Goal: Information Seeking & Learning: Learn about a topic

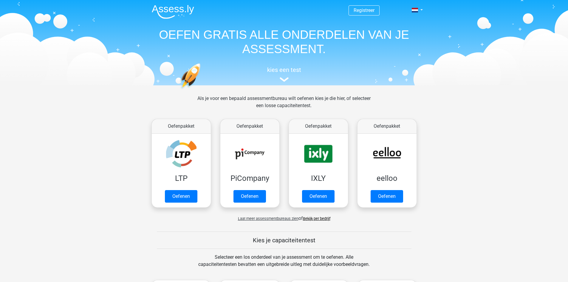
scroll to position [209, 0]
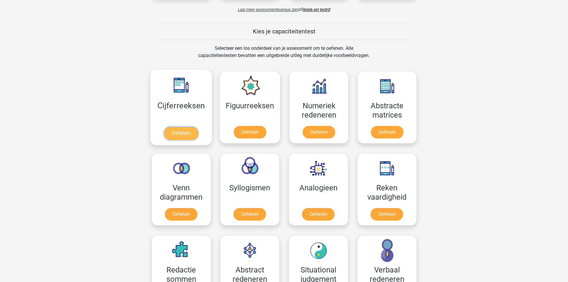
click at [176, 139] on link "Oefenen" at bounding box center [181, 133] width 34 height 13
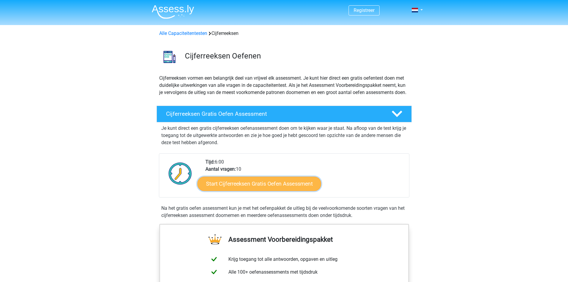
click at [275, 190] on link "Start Cijferreeksen Gratis Oefen Assessment" at bounding box center [259, 183] width 124 height 14
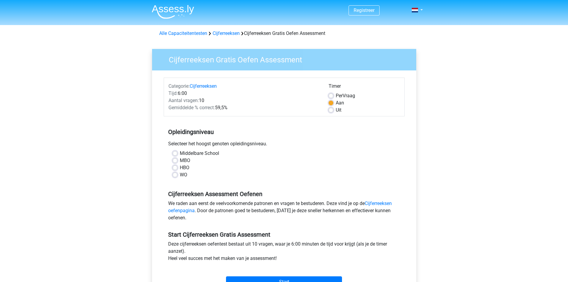
click at [180, 153] on label "Middelbare School" at bounding box center [199, 153] width 39 height 7
click at [174, 153] on input "Middelbare School" at bounding box center [175, 153] width 5 height 6
radio input "true"
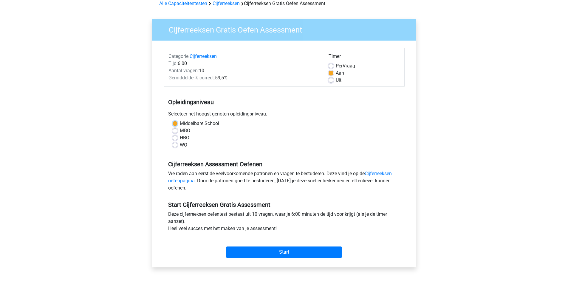
scroll to position [89, 0]
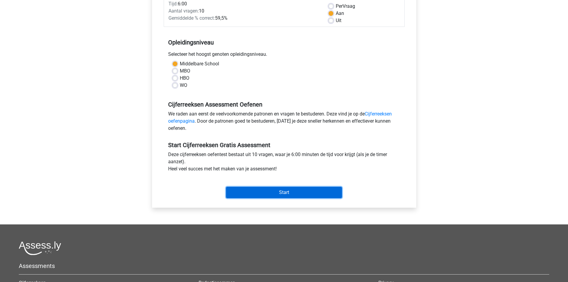
click at [286, 194] on input "Start" at bounding box center [284, 192] width 116 height 11
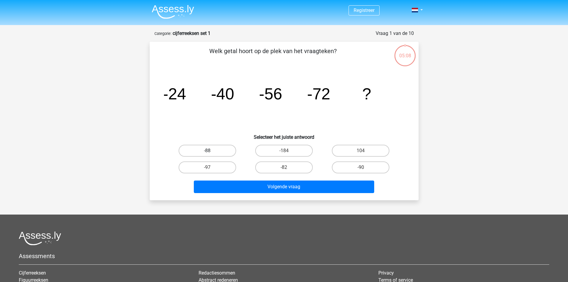
click at [202, 151] on label "-88" at bounding box center [208, 151] width 58 height 12
click at [207, 151] on input "-88" at bounding box center [209, 153] width 4 height 4
radio input "true"
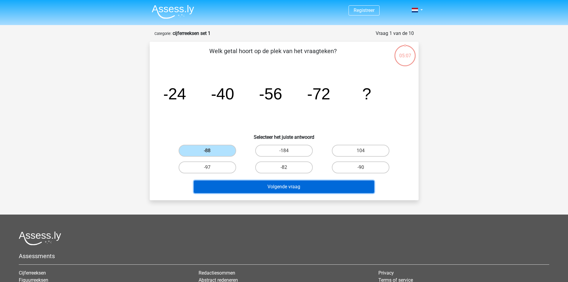
click at [317, 192] on button "Volgende vraag" at bounding box center [284, 186] width 180 height 13
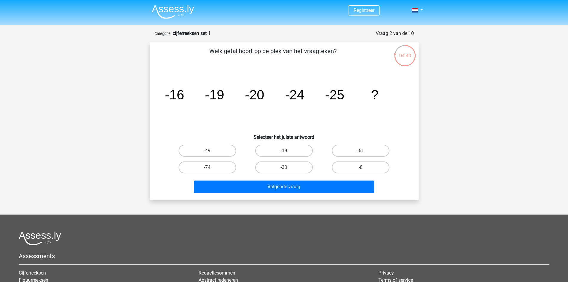
click at [297, 152] on label "-19" at bounding box center [284, 151] width 58 height 12
click at [288, 152] on input "-19" at bounding box center [286, 153] width 4 height 4
radio input "true"
click at [289, 168] on label "-30" at bounding box center [284, 167] width 58 height 12
click at [288, 168] on input "-30" at bounding box center [286, 169] width 4 height 4
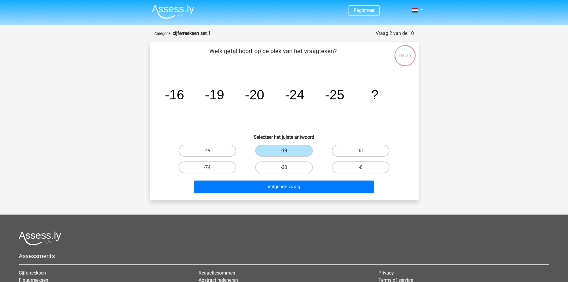
radio input "true"
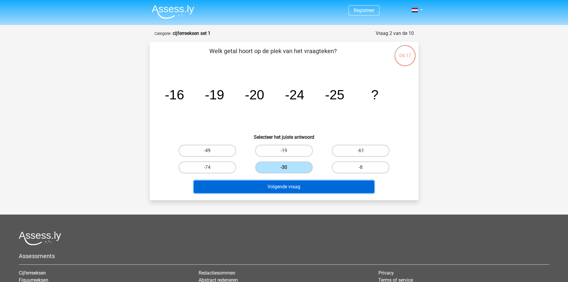
click at [275, 183] on button "Volgende vraag" at bounding box center [284, 186] width 180 height 13
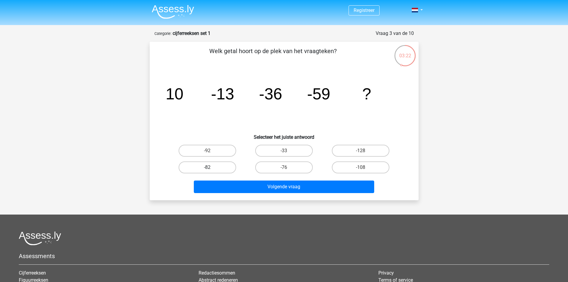
click at [215, 169] on label "-82" at bounding box center [208, 167] width 58 height 12
click at [211, 169] on input "-82" at bounding box center [209, 169] width 4 height 4
radio input "true"
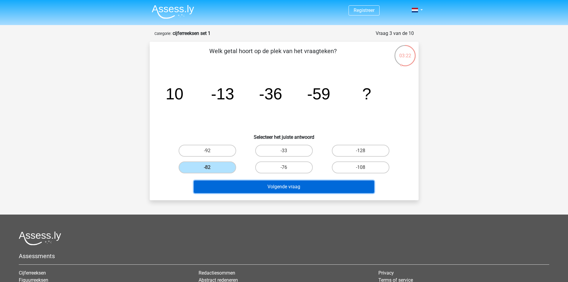
click at [295, 186] on button "Volgende vraag" at bounding box center [284, 186] width 180 height 13
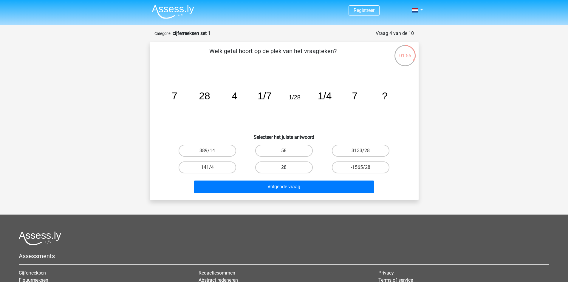
click at [295, 168] on label "28" at bounding box center [284, 167] width 58 height 12
click at [288, 168] on input "28" at bounding box center [286, 169] width 4 height 4
radio input "true"
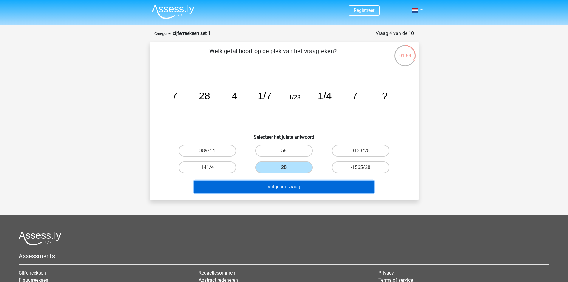
click at [303, 187] on button "Volgende vraag" at bounding box center [284, 186] width 180 height 13
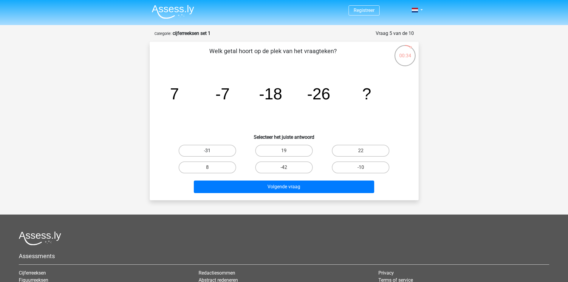
click at [210, 149] on label "-31" at bounding box center [208, 151] width 58 height 12
click at [210, 151] on input "-31" at bounding box center [209, 153] width 4 height 4
radio input "true"
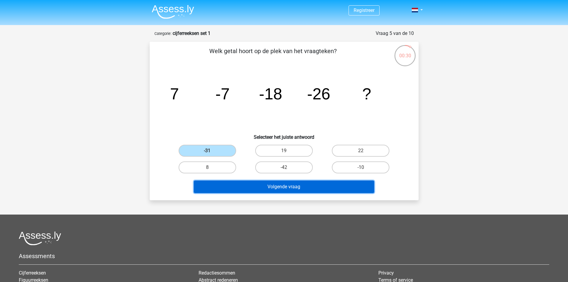
click at [289, 187] on button "Volgende vraag" at bounding box center [284, 186] width 180 height 13
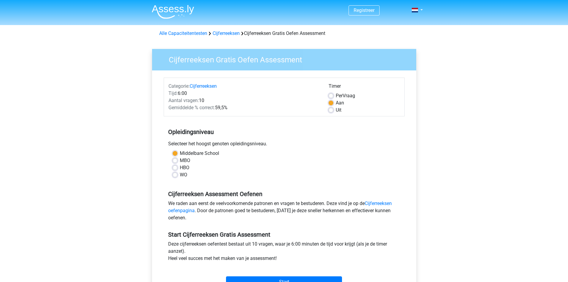
scroll to position [89, 0]
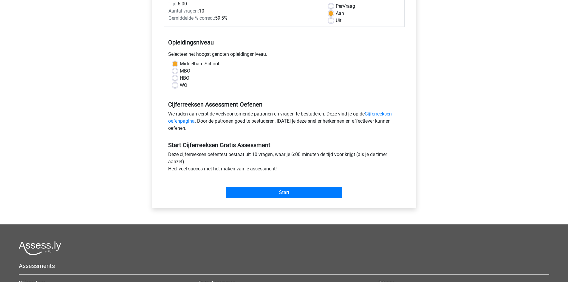
click at [178, 71] on div "MBO" at bounding box center [284, 70] width 223 height 7
click at [180, 69] on label "MBO" at bounding box center [185, 70] width 10 height 7
click at [175, 69] on input "MBO" at bounding box center [175, 70] width 5 height 6
radio input "true"
click at [300, 195] on input "Start" at bounding box center [284, 192] width 116 height 11
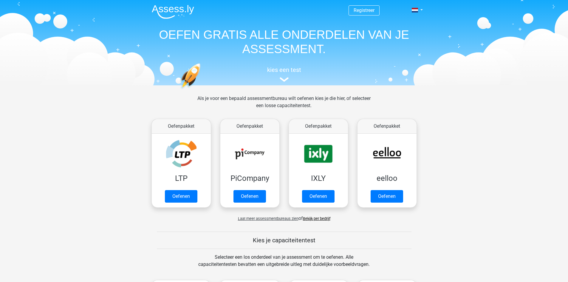
scroll to position [209, 0]
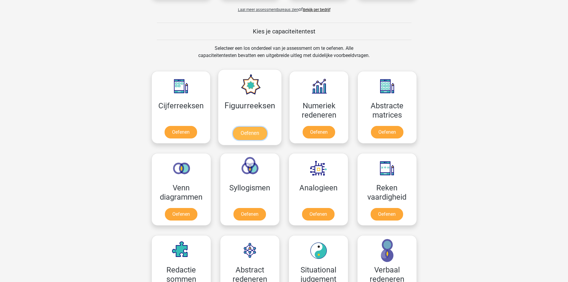
click at [244, 134] on link "Oefenen" at bounding box center [250, 133] width 34 height 13
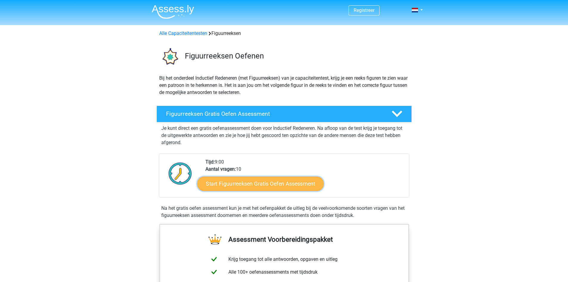
click at [249, 186] on link "Start Figuurreeksen Gratis Oefen Assessment" at bounding box center [260, 183] width 126 height 14
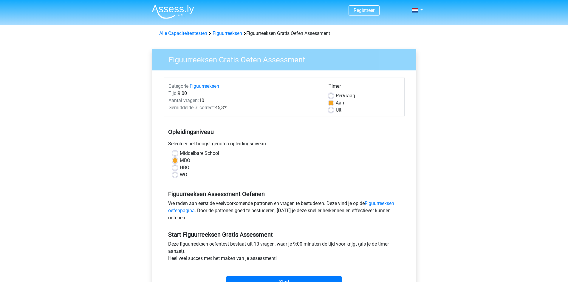
click at [178, 151] on div "Middelbare School" at bounding box center [284, 153] width 223 height 7
click at [180, 153] on label "Middelbare School" at bounding box center [199, 153] width 39 height 7
click at [176, 153] on input "Middelbare School" at bounding box center [175, 153] width 5 height 6
radio input "true"
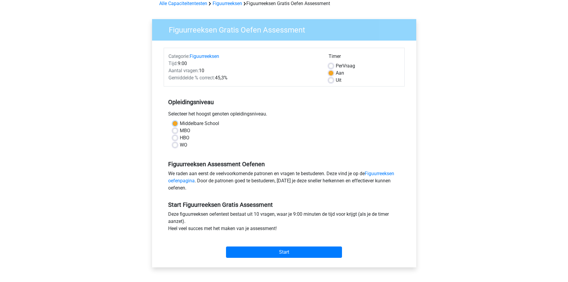
scroll to position [60, 0]
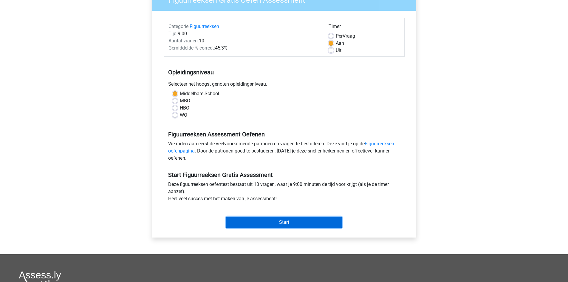
click at [307, 225] on input "Start" at bounding box center [284, 221] width 116 height 11
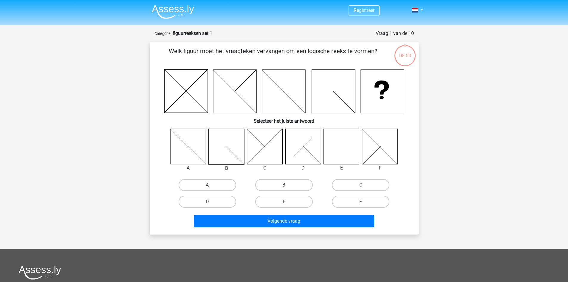
click at [292, 204] on label "E" at bounding box center [284, 202] width 58 height 12
click at [288, 204] on input "E" at bounding box center [286, 204] width 4 height 4
radio input "true"
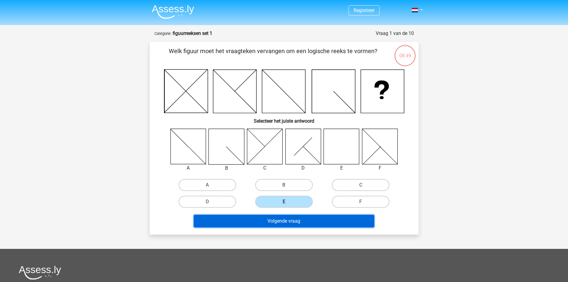
drag, startPoint x: 286, startPoint y: 215, endPoint x: 286, endPoint y: 220, distance: 5.4
click at [286, 215] on button "Volgende vraag" at bounding box center [284, 221] width 180 height 13
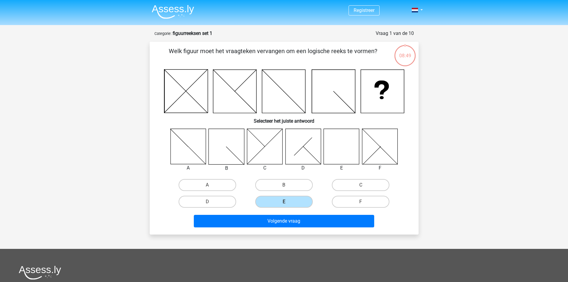
scroll to position [30, 0]
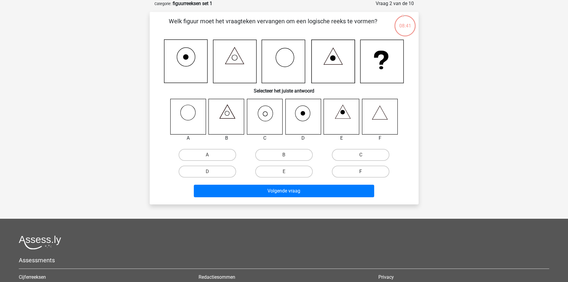
click at [365, 168] on label "F" at bounding box center [361, 171] width 58 height 12
click at [365, 171] on input "F" at bounding box center [363, 173] width 4 height 4
radio input "true"
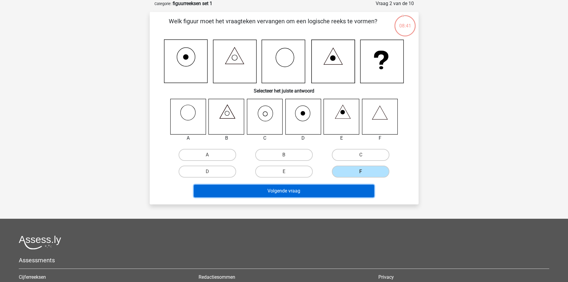
click at [326, 194] on button "Volgende vraag" at bounding box center [284, 191] width 180 height 13
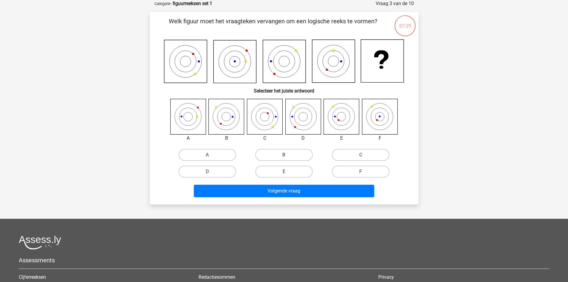
drag, startPoint x: 291, startPoint y: 170, endPoint x: 294, endPoint y: 180, distance: 10.7
click at [291, 170] on label "E" at bounding box center [284, 171] width 58 height 12
click at [288, 171] on input "E" at bounding box center [286, 173] width 4 height 4
radio input "true"
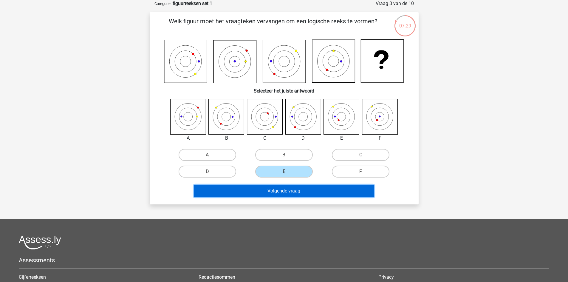
click at [293, 194] on button "Volgende vraag" at bounding box center [284, 191] width 180 height 13
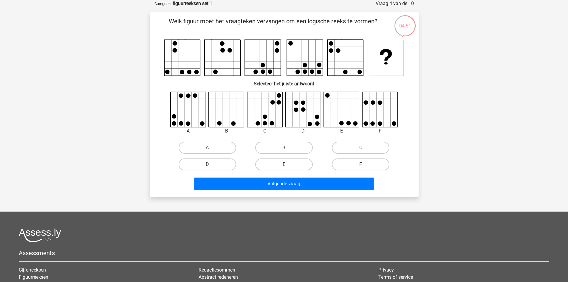
click at [365, 151] on label "C" at bounding box center [361, 148] width 58 height 12
click at [365, 151] on input "C" at bounding box center [363, 150] width 4 height 4
radio input "true"
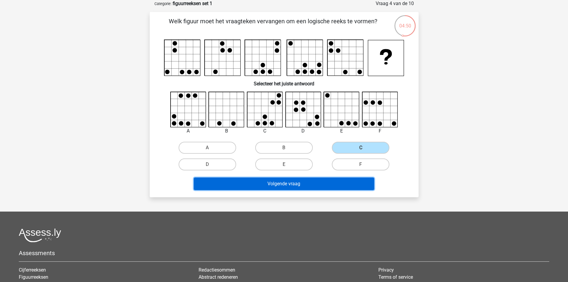
click at [312, 185] on button "Volgende vraag" at bounding box center [284, 183] width 180 height 13
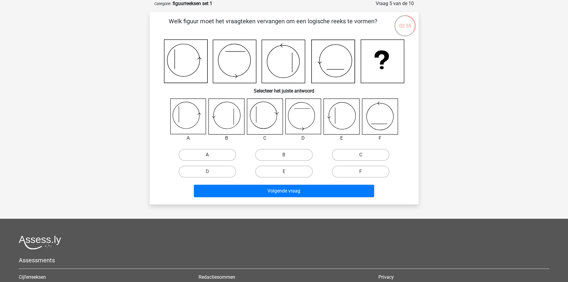
click at [214, 158] on label "A" at bounding box center [208, 155] width 58 height 12
click at [211, 158] on input "A" at bounding box center [209, 157] width 4 height 4
radio input "true"
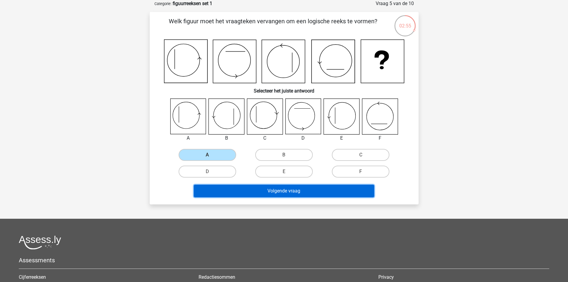
click at [296, 194] on button "Volgende vraag" at bounding box center [284, 191] width 180 height 13
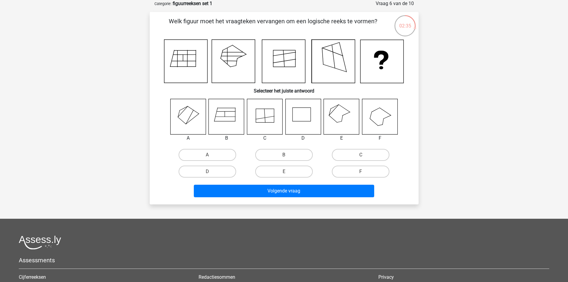
click at [284, 173] on input "E" at bounding box center [286, 173] width 4 height 4
radio input "true"
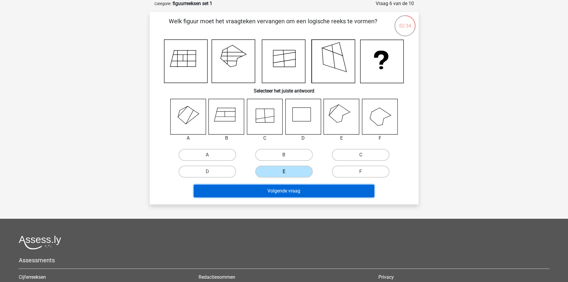
click at [280, 190] on button "Volgende vraag" at bounding box center [284, 191] width 180 height 13
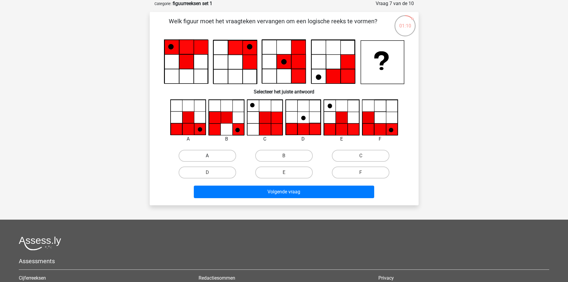
click at [214, 155] on label "A" at bounding box center [208, 156] width 58 height 12
click at [211, 156] on input "A" at bounding box center [209, 158] width 4 height 4
radio input "true"
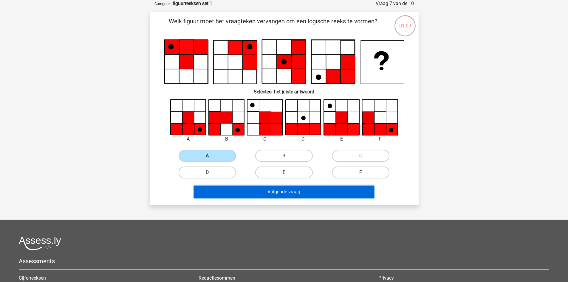
click at [277, 191] on button "Volgende vraag" at bounding box center [284, 191] width 180 height 13
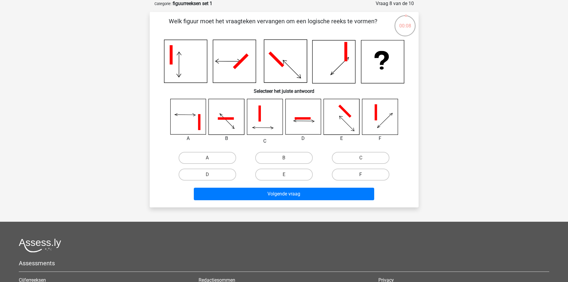
click at [370, 177] on label "F" at bounding box center [361, 174] width 58 height 12
click at [365, 177] on input "F" at bounding box center [363, 176] width 4 height 4
radio input "true"
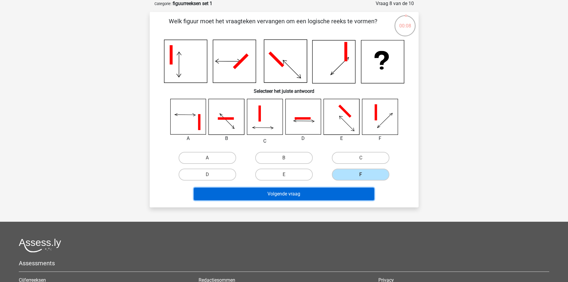
click at [333, 189] on button "Volgende vraag" at bounding box center [284, 194] width 180 height 13
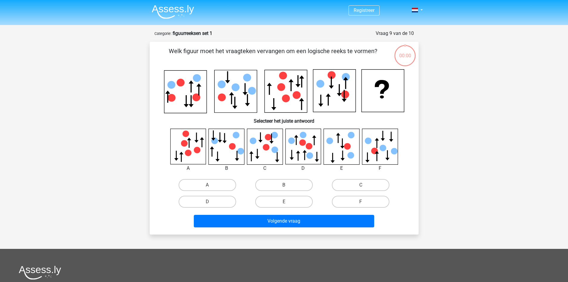
scroll to position [30, 0]
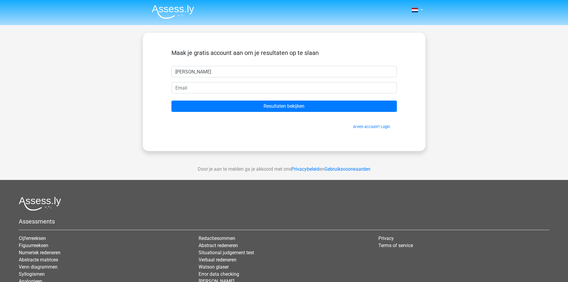
type input "[PERSON_NAME]"
click at [217, 90] on input "email" at bounding box center [283, 87] width 225 height 11
click at [204, 91] on input "email" at bounding box center [283, 87] width 225 height 11
click at [221, 90] on input "mk4onyoutube" at bounding box center [283, 87] width 225 height 11
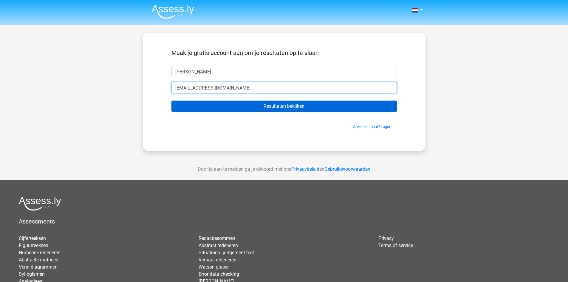
type input "[EMAIL_ADDRESS][DOMAIN_NAME]"
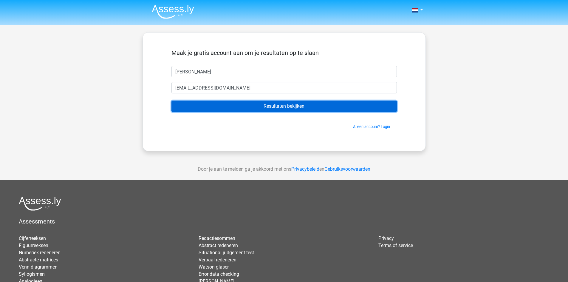
click at [257, 103] on input "Resultaten bekijken" at bounding box center [283, 105] width 225 height 11
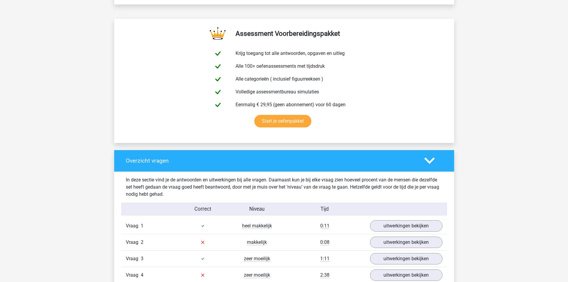
scroll to position [417, 0]
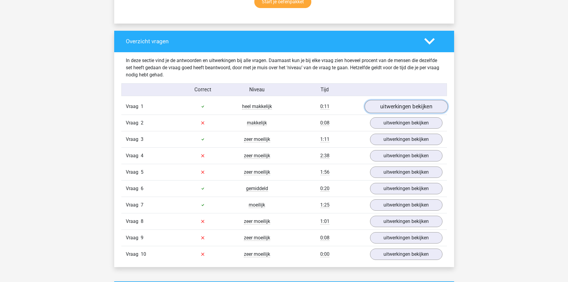
click at [400, 106] on link "uitwerkingen bekijken" at bounding box center [405, 106] width 83 height 13
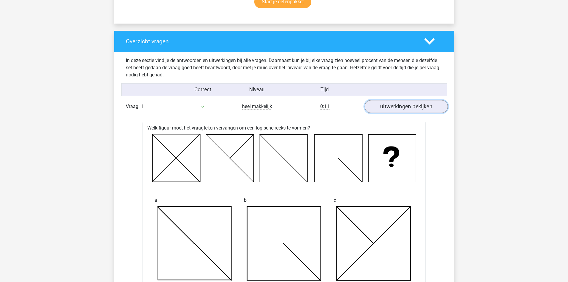
click at [404, 103] on link "uitwerkingen bekijken" at bounding box center [405, 106] width 83 height 13
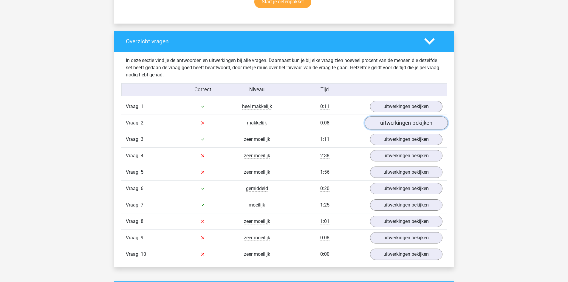
click at [407, 124] on link "uitwerkingen bekijken" at bounding box center [405, 122] width 83 height 13
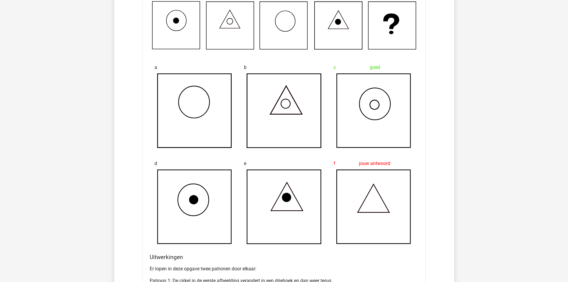
scroll to position [477, 0]
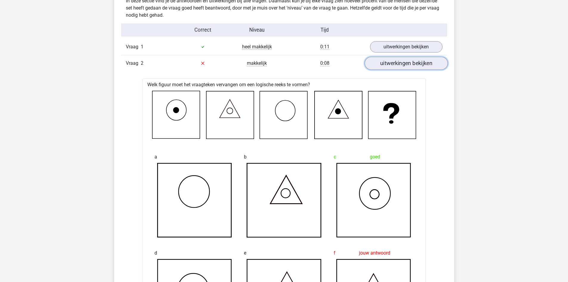
click at [417, 63] on link "uitwerkingen bekijken" at bounding box center [405, 63] width 83 height 13
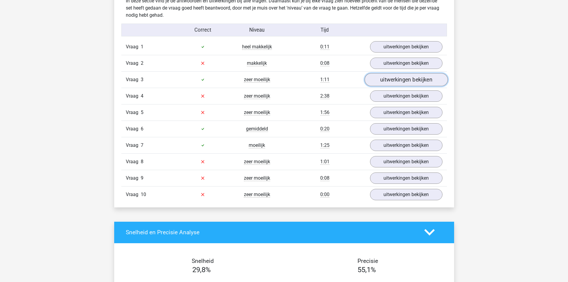
click at [421, 79] on link "uitwerkingen bekijken" at bounding box center [405, 79] width 83 height 13
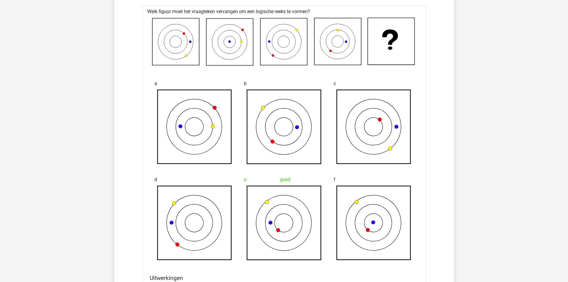
scroll to position [507, 0]
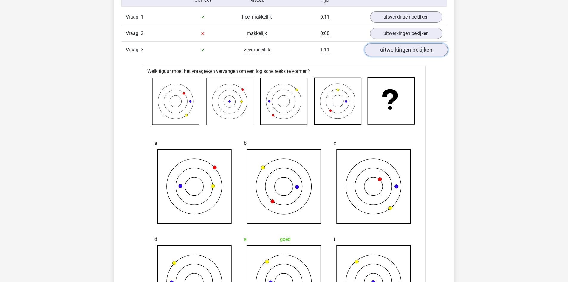
click at [419, 51] on link "uitwerkingen bekijken" at bounding box center [405, 49] width 83 height 13
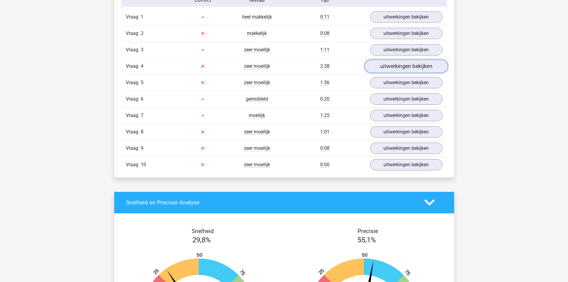
click at [419, 65] on link "uitwerkingen bekijken" at bounding box center [405, 66] width 83 height 13
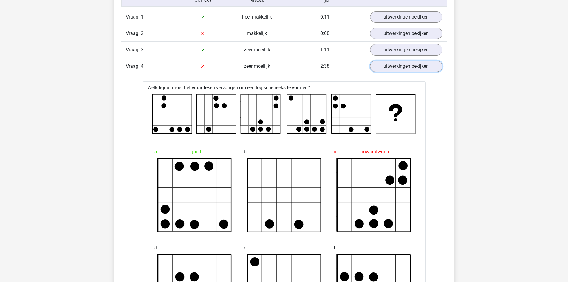
scroll to position [477, 0]
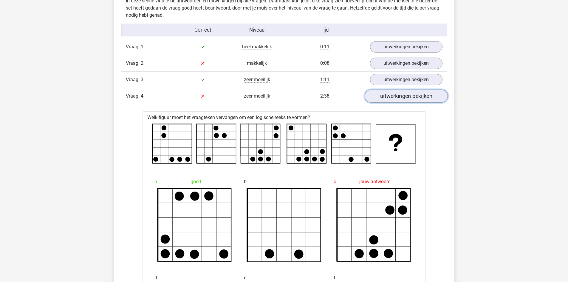
click at [401, 95] on link "uitwerkingen bekijken" at bounding box center [405, 95] width 83 height 13
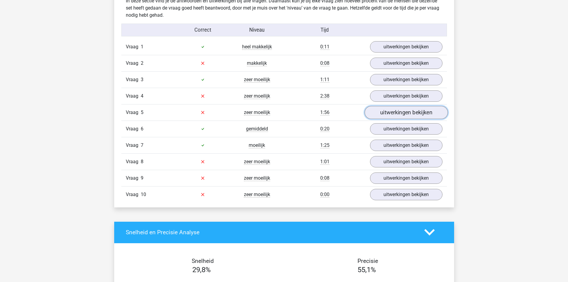
click at [408, 113] on link "uitwerkingen bekijken" at bounding box center [405, 112] width 83 height 13
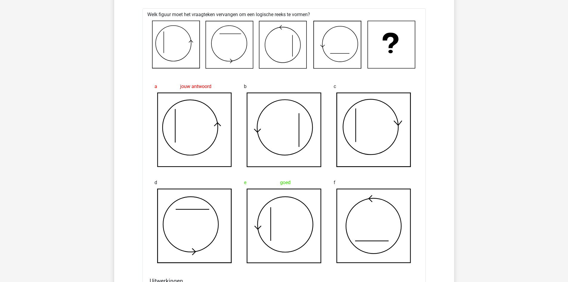
scroll to position [507, 0]
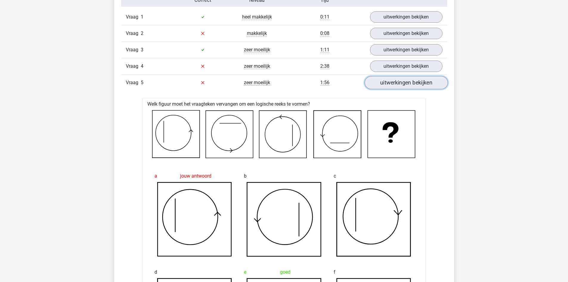
click at [392, 85] on link "uitwerkingen bekijken" at bounding box center [405, 82] width 83 height 13
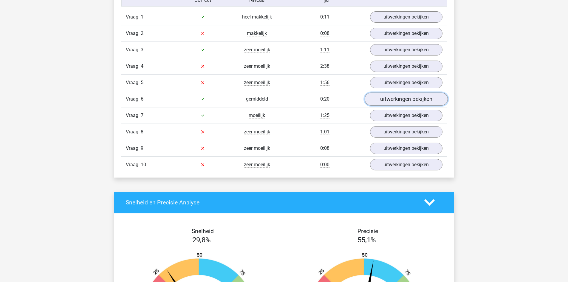
click at [395, 95] on link "uitwerkingen bekijken" at bounding box center [405, 98] width 83 height 13
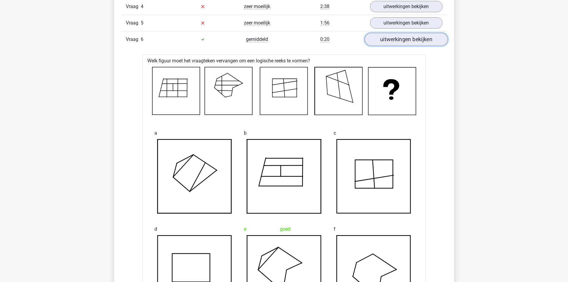
scroll to position [537, 0]
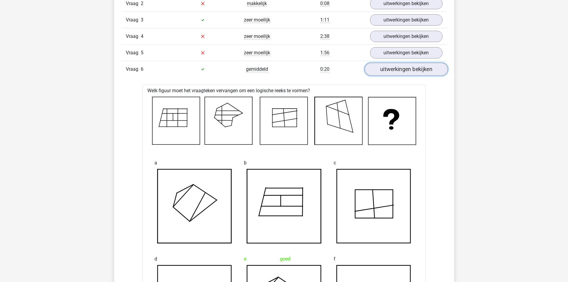
click at [421, 68] on link "uitwerkingen bekijken" at bounding box center [405, 69] width 83 height 13
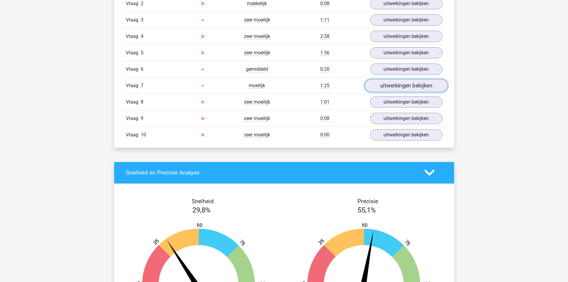
click at [406, 87] on link "uitwerkingen bekijken" at bounding box center [405, 85] width 83 height 13
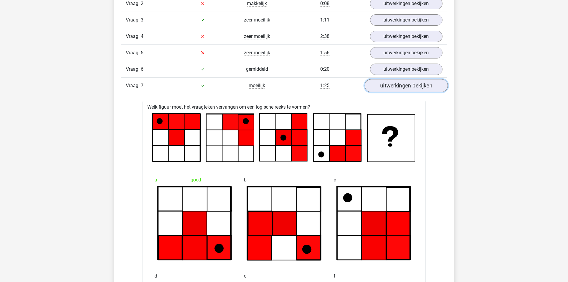
click at [406, 87] on link "uitwerkingen bekijken" at bounding box center [405, 85] width 83 height 13
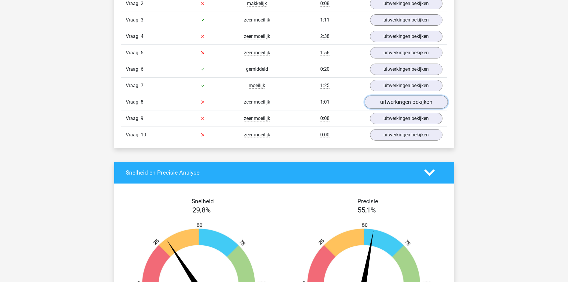
click at [403, 99] on link "uitwerkingen bekijken" at bounding box center [405, 101] width 83 height 13
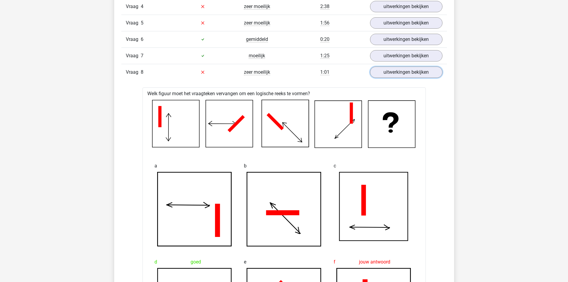
scroll to position [447, 0]
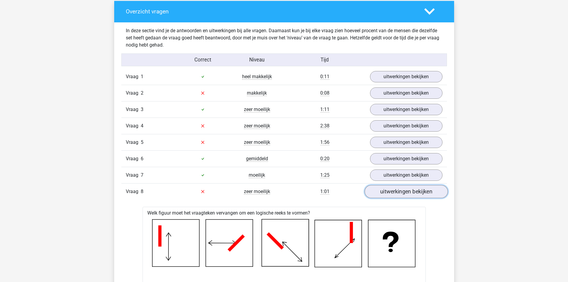
click at [417, 192] on link "uitwerkingen bekijken" at bounding box center [405, 191] width 83 height 13
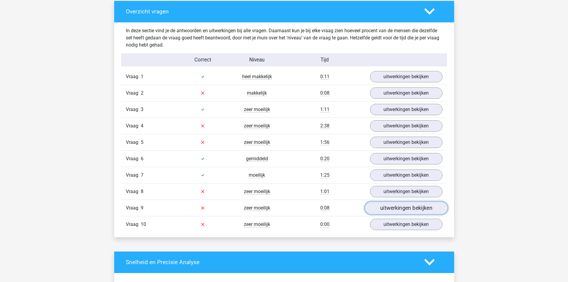
click at [411, 210] on link "uitwerkingen bekijken" at bounding box center [405, 207] width 83 height 13
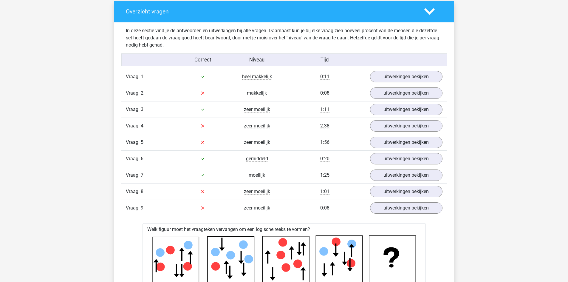
drag, startPoint x: 349, startPoint y: 250, endPoint x: 351, endPoint y: 241, distance: 10.1
click at [351, 241] on icon at bounding box center [284, 259] width 264 height 48
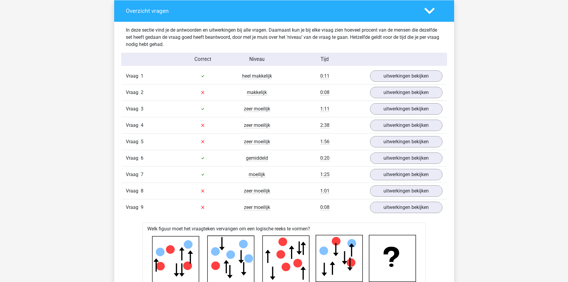
scroll to position [447, 0]
drag, startPoint x: 391, startPoint y: 236, endPoint x: 397, endPoint y: 241, distance: 8.2
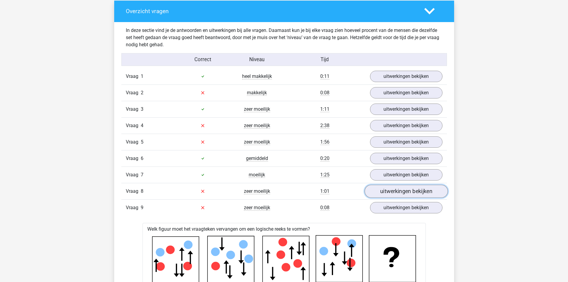
click at [415, 189] on link "uitwerkingen bekijken" at bounding box center [405, 191] width 83 height 13
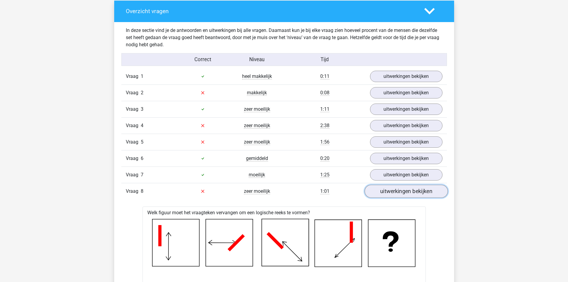
click at [413, 193] on link "uitwerkingen bekijken" at bounding box center [405, 191] width 83 height 13
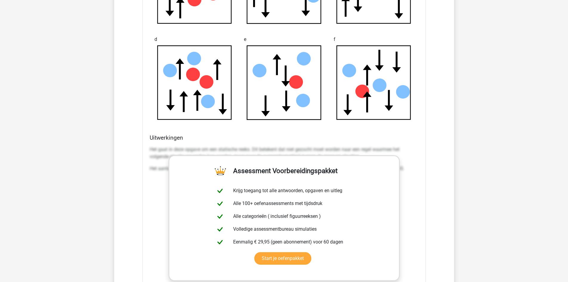
scroll to position [984, 0]
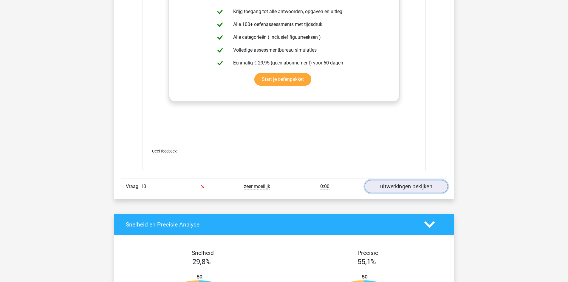
click at [411, 181] on link "uitwerkingen bekijken" at bounding box center [405, 186] width 83 height 13
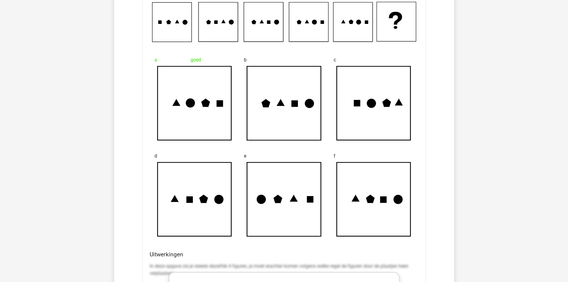
scroll to position [1107, 0]
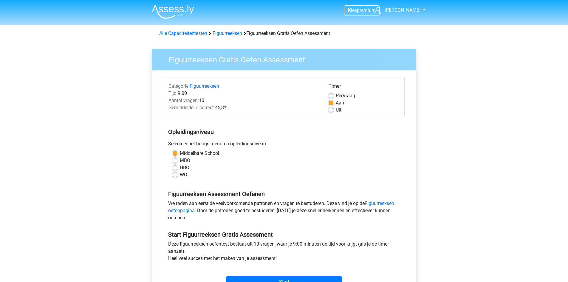
scroll to position [60, 0]
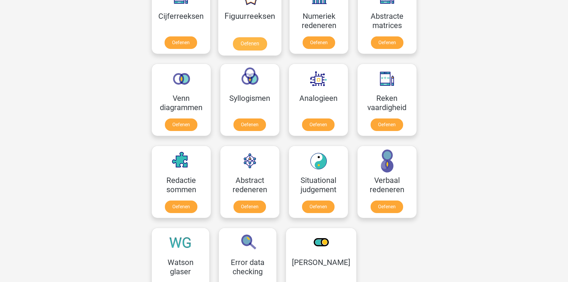
scroll to position [238, 0]
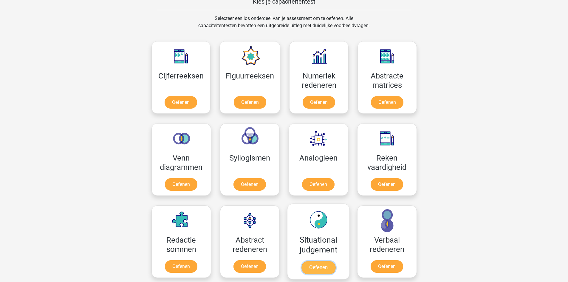
click at [319, 263] on link "Oefenen" at bounding box center [318, 267] width 34 height 13
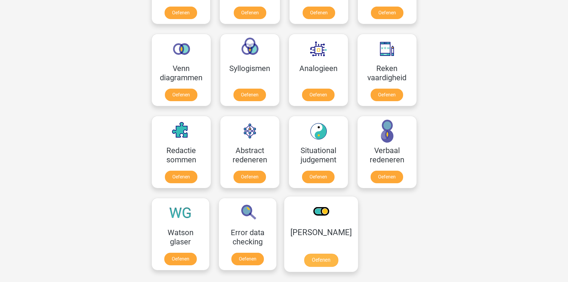
scroll to position [358, 0]
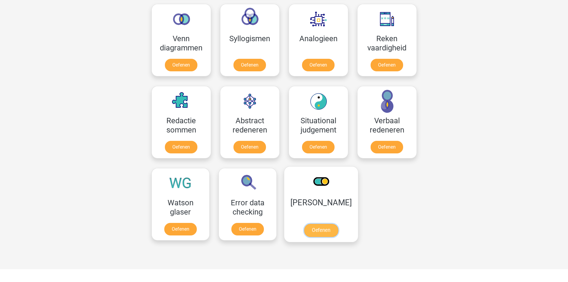
click at [320, 231] on link "Oefenen" at bounding box center [321, 230] width 34 height 13
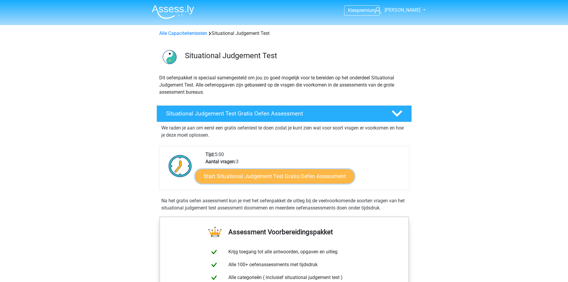
click at [263, 176] on link "Start Situational Judgement Test Gratis Oefen Assessment" at bounding box center [274, 176] width 159 height 14
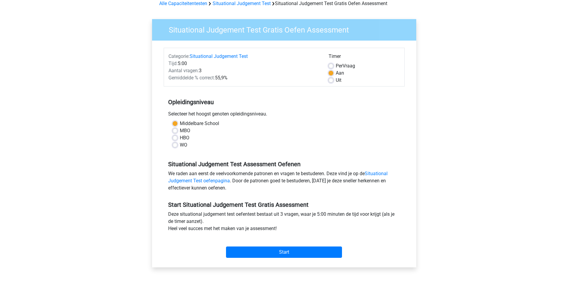
scroll to position [89, 0]
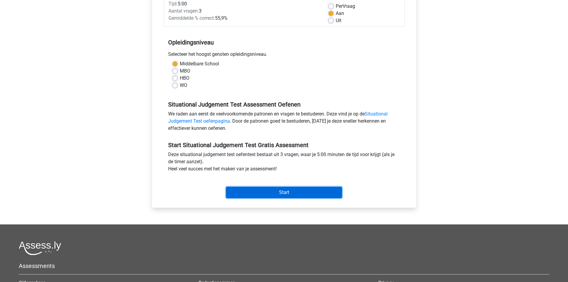
click at [296, 190] on input "Start" at bounding box center [284, 192] width 116 height 11
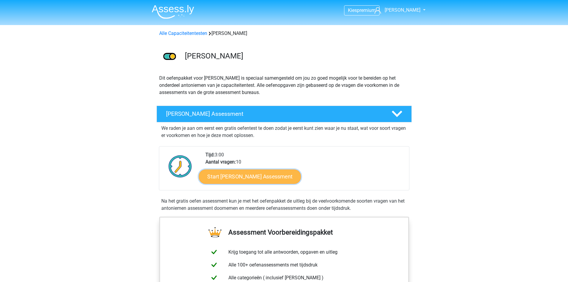
click at [277, 177] on link "Start Antoniemen Gratis Oefen Assessment" at bounding box center [250, 176] width 102 height 14
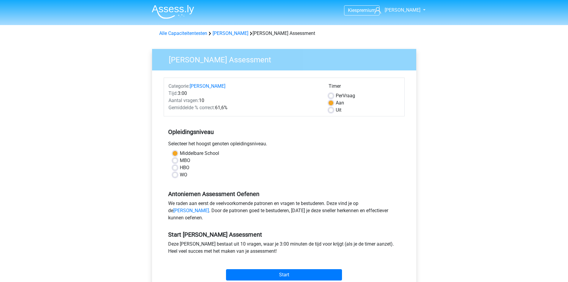
scroll to position [60, 0]
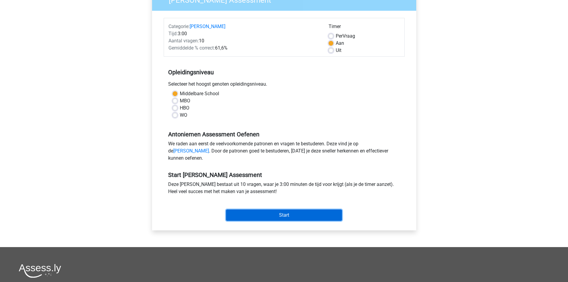
click at [288, 221] on input "Start" at bounding box center [284, 214] width 116 height 11
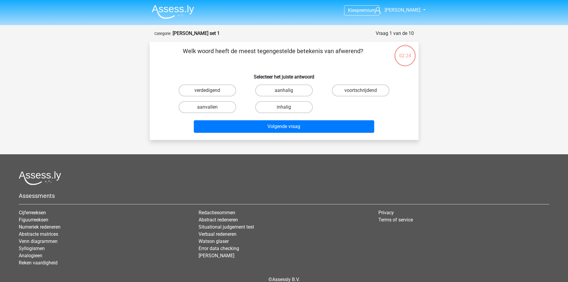
click at [207, 109] on input "aanvallen" at bounding box center [209, 109] width 4 height 4
radio input "true"
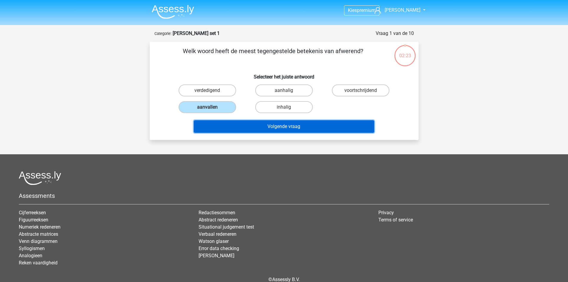
click at [248, 127] on button "Volgende vraag" at bounding box center [284, 126] width 180 height 13
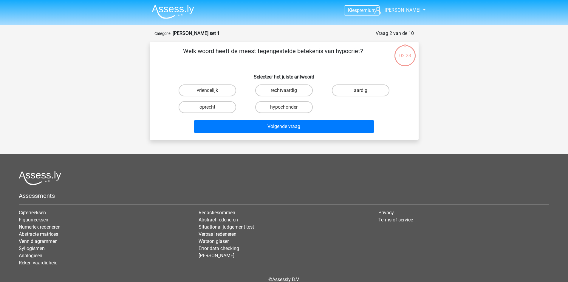
scroll to position [30, 0]
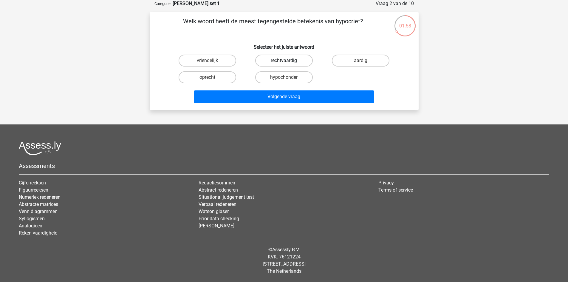
click at [284, 56] on label "rechtvaardig" at bounding box center [284, 61] width 58 height 12
click at [284, 61] on input "rechtvaardig" at bounding box center [286, 63] width 4 height 4
radio input "true"
click at [226, 79] on label "oprecht" at bounding box center [208, 77] width 58 height 12
click at [211, 79] on input "oprecht" at bounding box center [209, 79] width 4 height 4
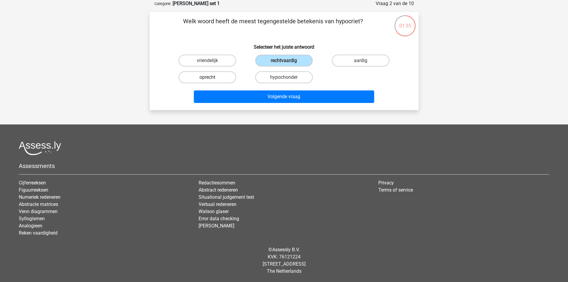
radio input "true"
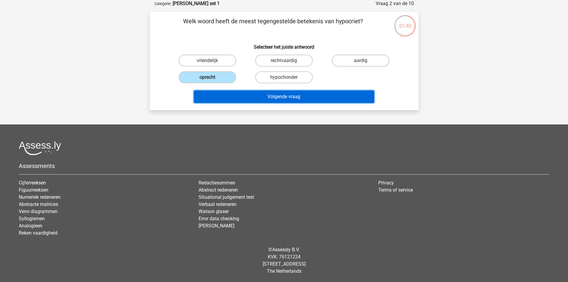
click at [262, 93] on button "Volgende vraag" at bounding box center [284, 96] width 180 height 13
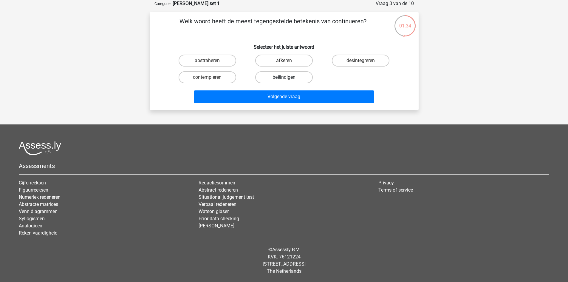
click at [295, 78] on label "beëindigen" at bounding box center [284, 77] width 58 height 12
click at [288, 78] on input "beëindigen" at bounding box center [286, 79] width 4 height 4
radio input "true"
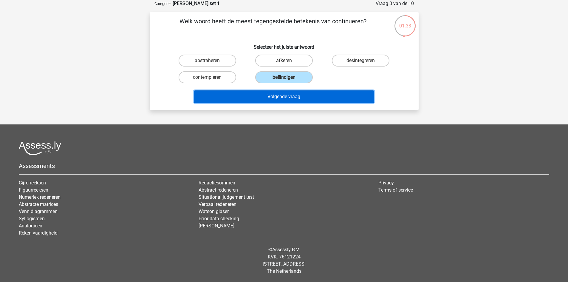
click at [289, 97] on button "Volgende vraag" at bounding box center [284, 96] width 180 height 13
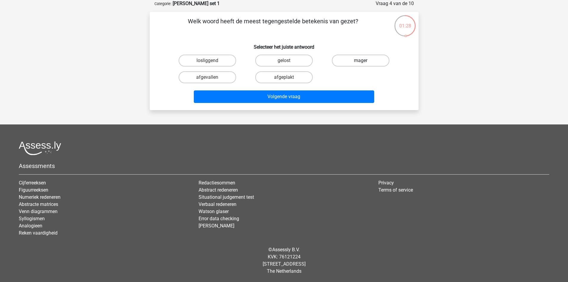
click at [379, 61] on label "mager" at bounding box center [361, 61] width 58 height 12
click at [365, 61] on input "mager" at bounding box center [363, 63] width 4 height 4
radio input "true"
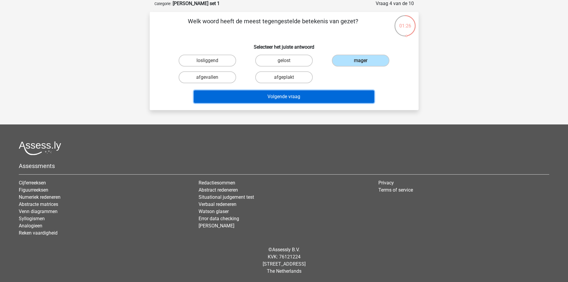
click at [326, 95] on button "Volgende vraag" at bounding box center [284, 96] width 180 height 13
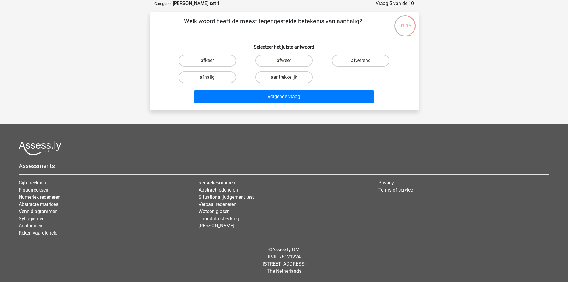
click at [213, 78] on label "afhalig" at bounding box center [208, 77] width 58 height 12
click at [211, 78] on input "afhalig" at bounding box center [209, 79] width 4 height 4
radio input "true"
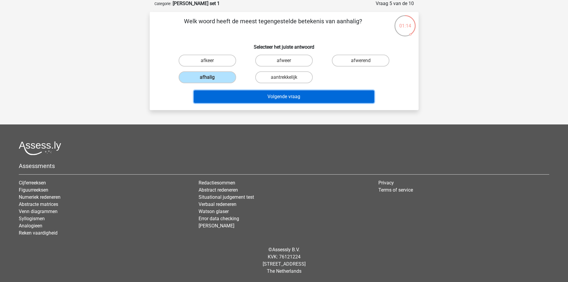
click at [252, 98] on button "Volgende vraag" at bounding box center [284, 96] width 180 height 13
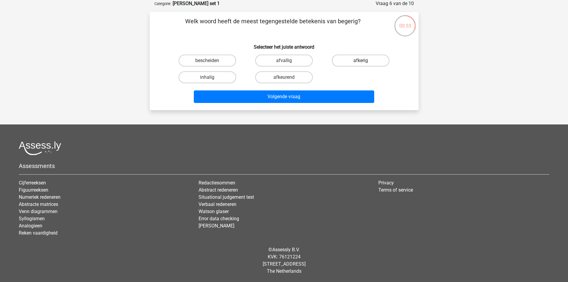
click at [337, 61] on label "afkerig" at bounding box center [361, 61] width 58 height 12
click at [361, 61] on input "afkerig" at bounding box center [363, 63] width 4 height 4
radio input "true"
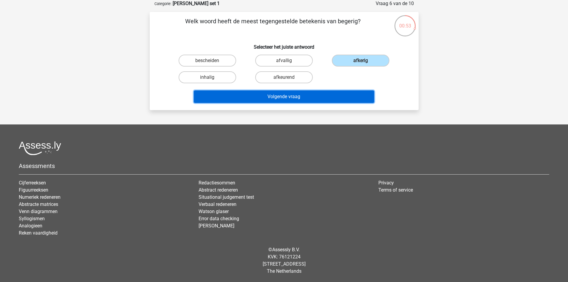
click at [334, 99] on button "Volgende vraag" at bounding box center [284, 96] width 180 height 13
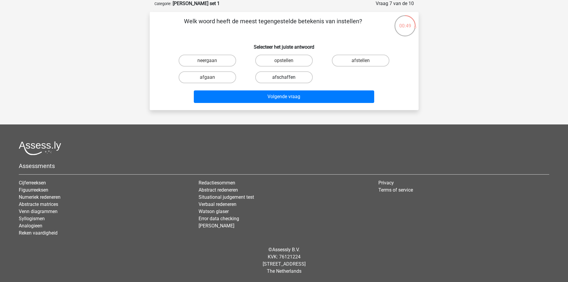
click at [289, 76] on label "afschaffen" at bounding box center [284, 77] width 58 height 12
click at [288, 77] on input "afschaffen" at bounding box center [286, 79] width 4 height 4
radio input "true"
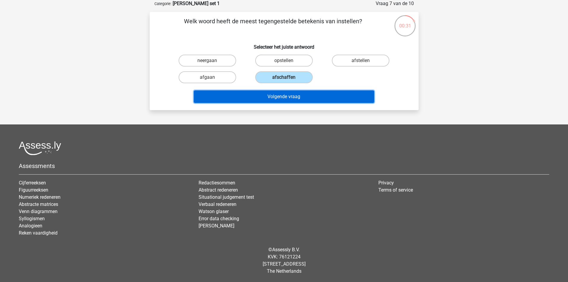
click at [316, 94] on button "Volgende vraag" at bounding box center [284, 96] width 180 height 13
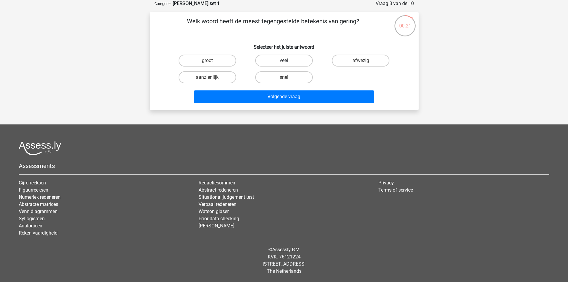
click at [297, 61] on label "veel" at bounding box center [284, 61] width 58 height 12
click at [288, 61] on input "veel" at bounding box center [286, 63] width 4 height 4
radio input "true"
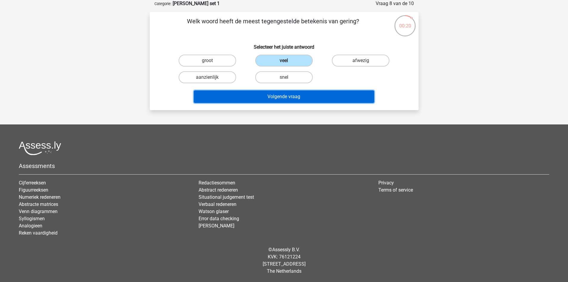
click at [304, 92] on button "Volgende vraag" at bounding box center [284, 96] width 180 height 13
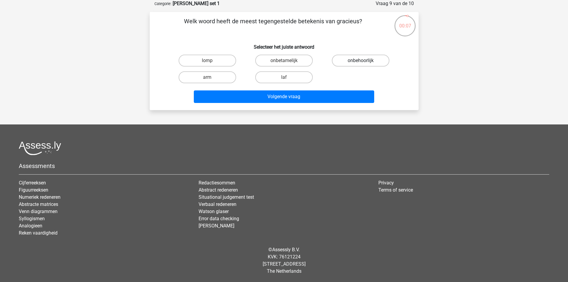
click at [358, 62] on label "onbehoorlijk" at bounding box center [361, 61] width 58 height 12
click at [361, 62] on input "onbehoorlijk" at bounding box center [363, 63] width 4 height 4
radio input "true"
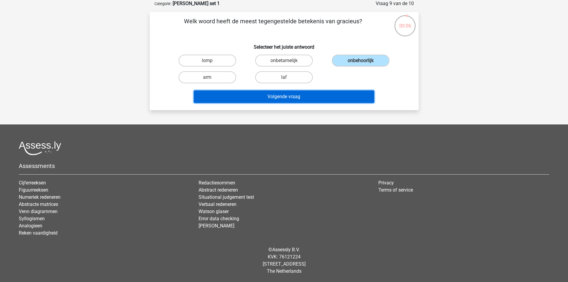
click at [322, 96] on button "Volgende vraag" at bounding box center [284, 96] width 180 height 13
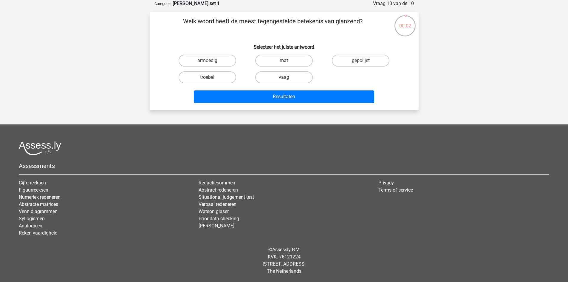
click at [296, 62] on label "mat" at bounding box center [284, 61] width 58 height 12
click at [288, 62] on input "mat" at bounding box center [286, 63] width 4 height 4
radio input "true"
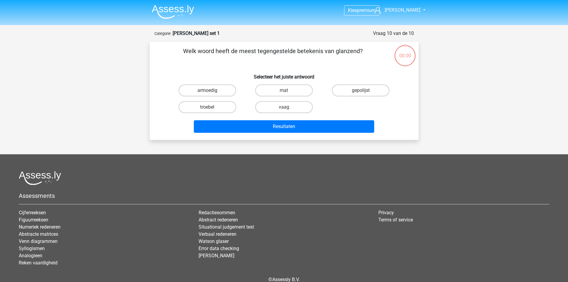
scroll to position [30, 0]
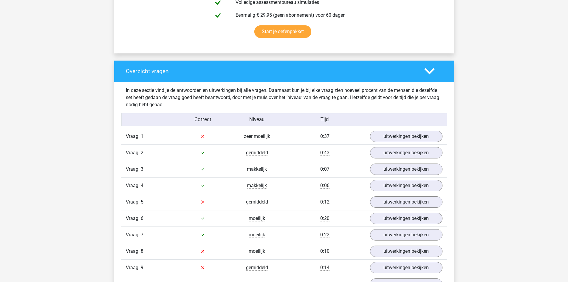
scroll to position [417, 0]
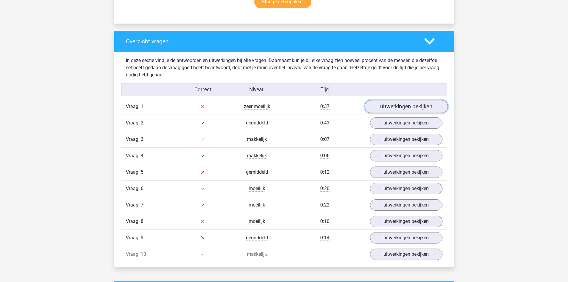
click at [407, 106] on link "uitwerkingen bekijken" at bounding box center [405, 106] width 83 height 13
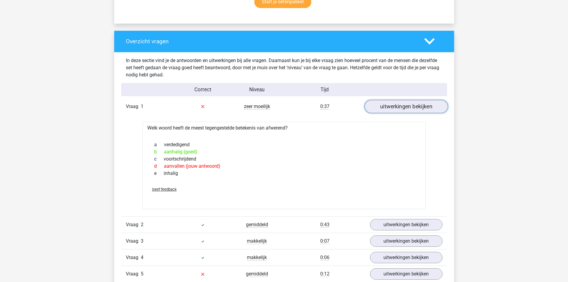
click at [402, 109] on link "uitwerkingen bekijken" at bounding box center [405, 106] width 83 height 13
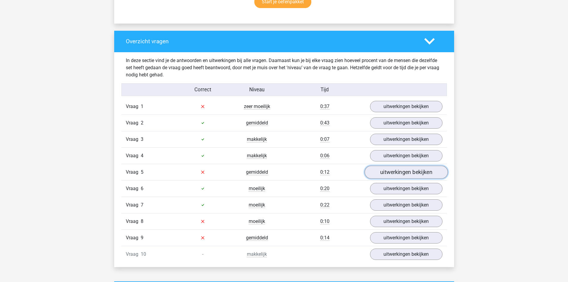
click at [395, 173] on link "uitwerkingen bekijken" at bounding box center [405, 171] width 83 height 13
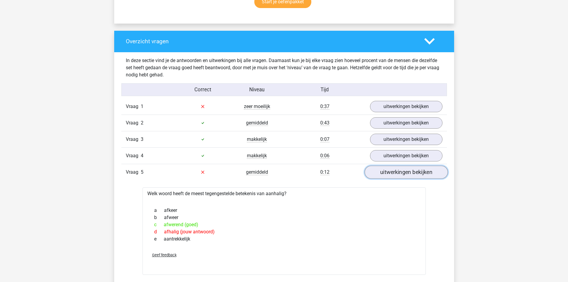
click at [418, 170] on link "uitwerkingen bekijken" at bounding box center [405, 171] width 83 height 13
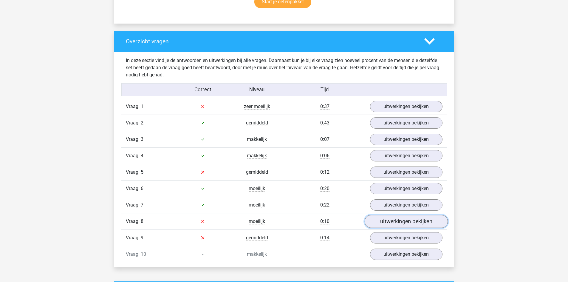
click at [409, 220] on link "uitwerkingen bekijken" at bounding box center [405, 221] width 83 height 13
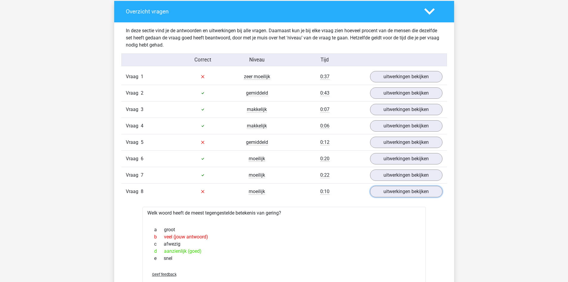
scroll to position [477, 0]
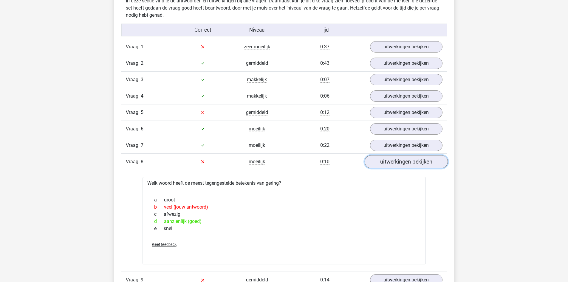
click at [426, 163] on link "uitwerkingen bekijken" at bounding box center [405, 161] width 83 height 13
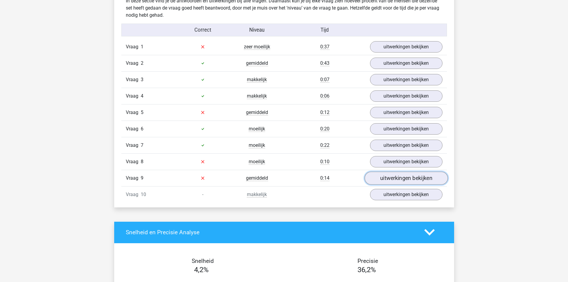
click at [409, 177] on link "uitwerkingen bekijken" at bounding box center [405, 177] width 83 height 13
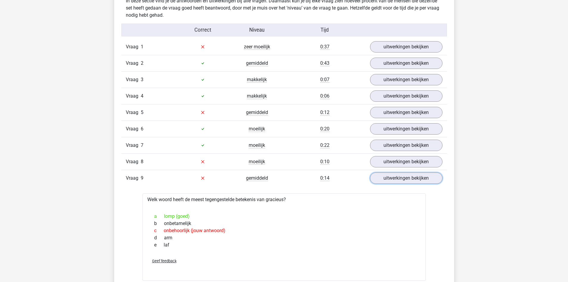
scroll to position [507, 0]
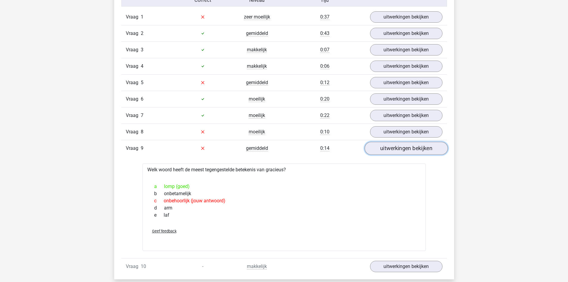
click at [409, 154] on link "uitwerkingen bekijken" at bounding box center [405, 148] width 83 height 13
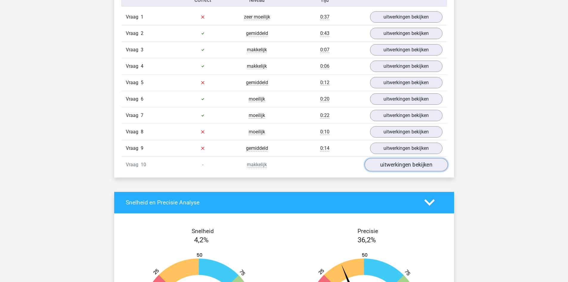
click at [417, 169] on link "uitwerkingen bekijken" at bounding box center [405, 164] width 83 height 13
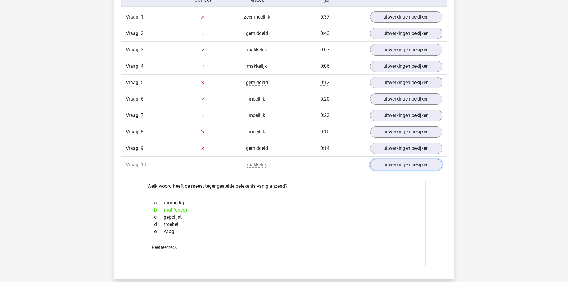
scroll to position [537, 0]
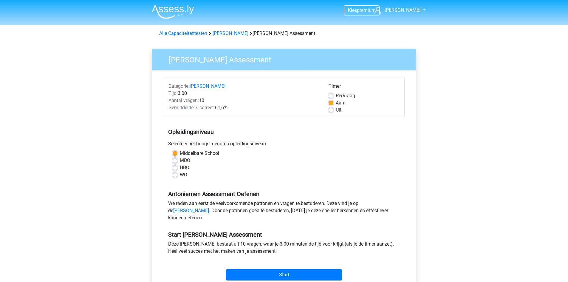
scroll to position [60, 0]
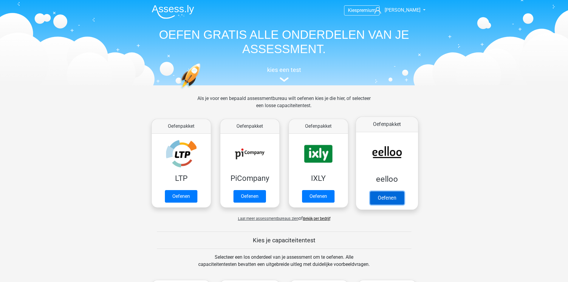
click at [395, 196] on link "Oefenen" at bounding box center [387, 197] width 34 height 13
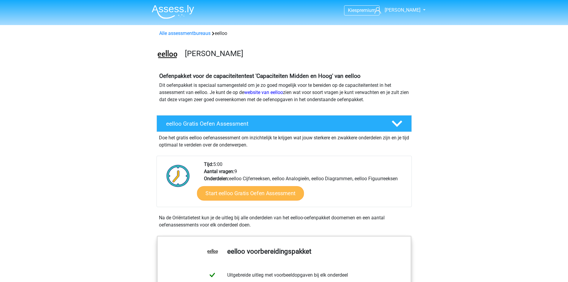
scroll to position [119, 0]
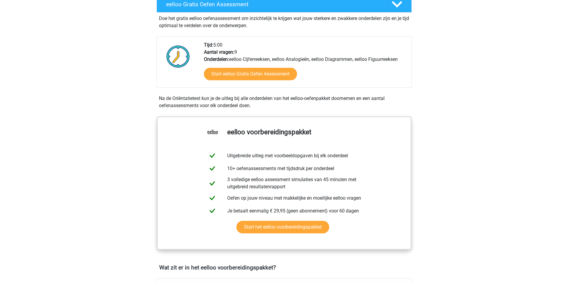
click at [242, 80] on div "Start eelloo Gratis Oefen Assessment" at bounding box center [305, 75] width 203 height 24
click at [258, 74] on link "Start eelloo Gratis Oefen Assessment" at bounding box center [250, 74] width 107 height 14
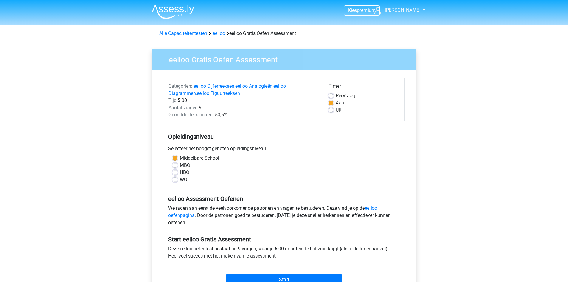
scroll to position [89, 0]
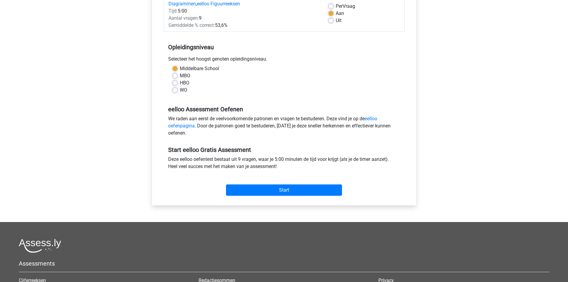
click at [280, 183] on div "Start" at bounding box center [284, 185] width 241 height 21
click at [279, 190] on input "Start" at bounding box center [284, 189] width 116 height 11
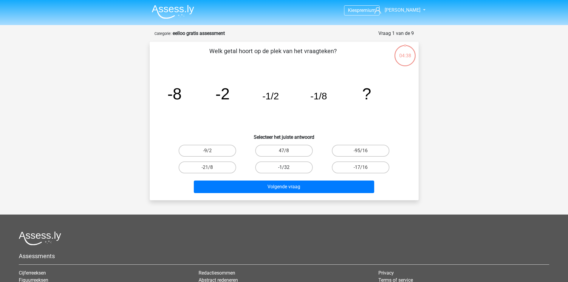
click at [296, 168] on label "-1/32" at bounding box center [284, 167] width 58 height 12
click at [288, 168] on input "-1/32" at bounding box center [286, 169] width 4 height 4
radio input "true"
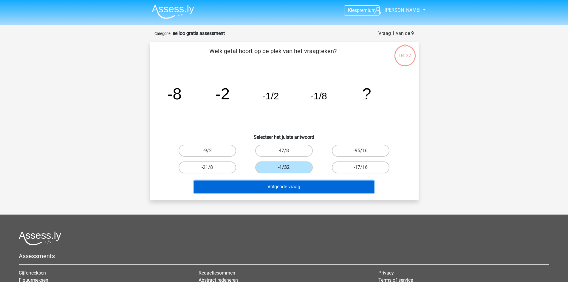
click at [286, 182] on button "Volgende vraag" at bounding box center [284, 186] width 180 height 13
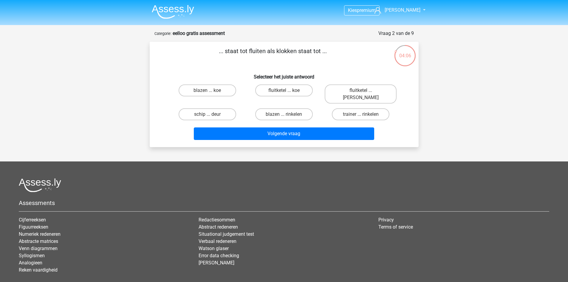
click at [350, 84] on div "fluitketel ... [PERSON_NAME]" at bounding box center [360, 94] width 77 height 24
click at [360, 87] on label "fluitketel ... [PERSON_NAME]" at bounding box center [361, 93] width 72 height 19
click at [361, 90] on input "fluitketel ... [PERSON_NAME]" at bounding box center [363, 92] width 4 height 4
radio input "true"
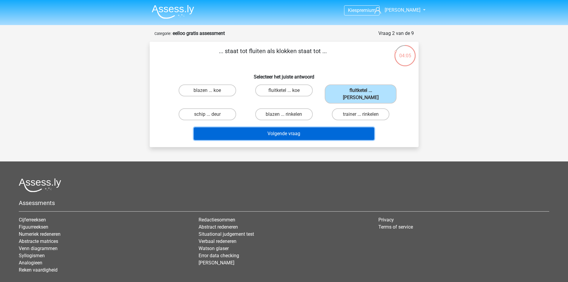
click at [343, 127] on button "Volgende vraag" at bounding box center [284, 133] width 180 height 13
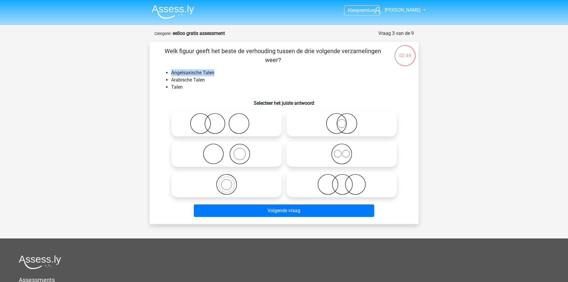
drag, startPoint x: 169, startPoint y: 75, endPoint x: 230, endPoint y: 70, distance: 61.3
click at [230, 70] on ul "Angelsaxische Talen Arabische Talen Talen" at bounding box center [284, 79] width 250 height 21
click at [230, 70] on li "Angelsaxische Talen" at bounding box center [290, 72] width 238 height 7
drag, startPoint x: 171, startPoint y: 71, endPoint x: 227, endPoint y: 71, distance: 56.0
click at [227, 71] on li "Angelsaxische Talen" at bounding box center [290, 72] width 238 height 7
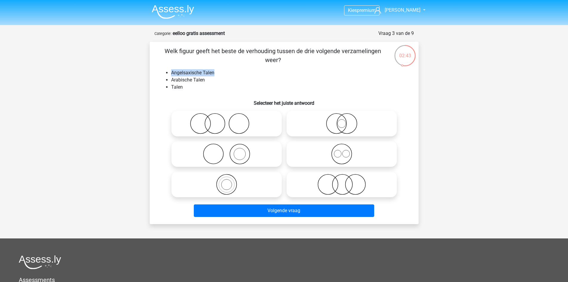
copy li "Angelsaxische Talen"
click at [236, 85] on li "Talen" at bounding box center [290, 86] width 238 height 7
drag, startPoint x: 170, startPoint y: 91, endPoint x: 167, endPoint y: 87, distance: 4.7
click at [167, 87] on div "Welk figuur geeft het beste de verhouding tussen de drie volgende verzamelingen…" at bounding box center [284, 133] width 264 height 173
drag, startPoint x: 168, startPoint y: 70, endPoint x: 217, endPoint y: 80, distance: 50.2
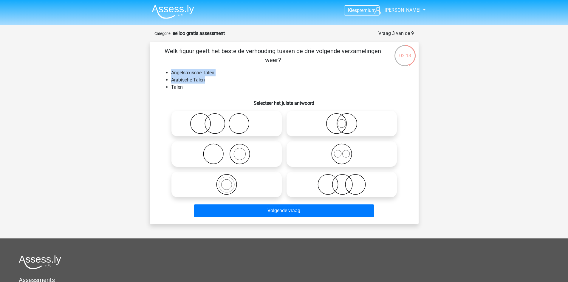
click at [217, 80] on ul "Angelsaxische Talen Arabische Talen Talen" at bounding box center [284, 79] width 250 height 21
click at [374, 153] on icon at bounding box center [342, 153] width 106 height 21
click at [346, 151] on input "radio" at bounding box center [344, 149] width 4 height 4
radio input "true"
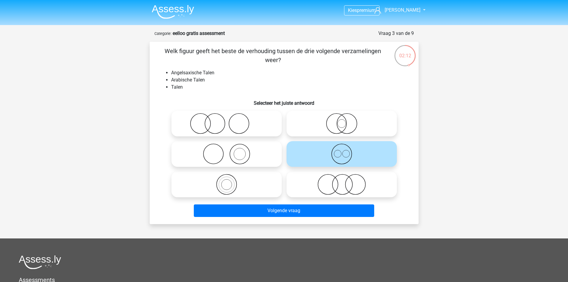
click at [354, 158] on icon at bounding box center [342, 153] width 106 height 21
click at [346, 151] on input "radio" at bounding box center [344, 149] width 4 height 4
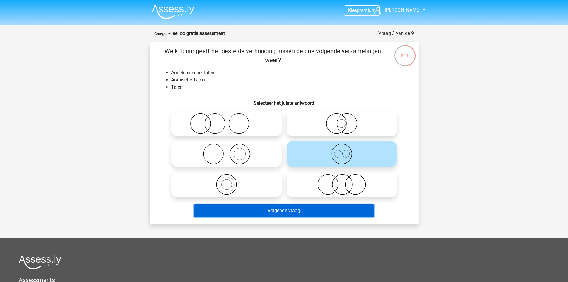
click at [321, 212] on button "Volgende vraag" at bounding box center [284, 210] width 180 height 13
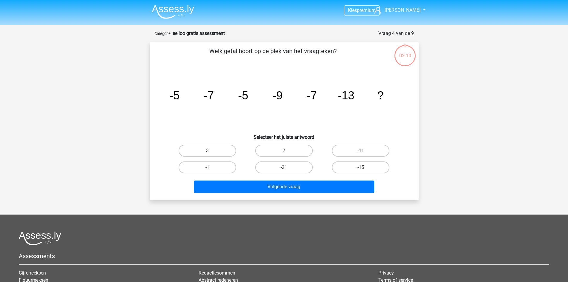
scroll to position [30, 0]
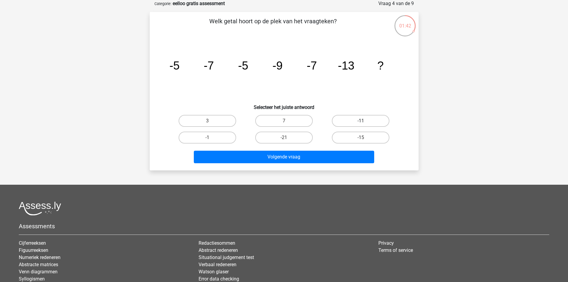
click at [363, 117] on label "-11" at bounding box center [361, 121] width 58 height 12
click at [363, 121] on input "-11" at bounding box center [363, 123] width 4 height 4
radio input "true"
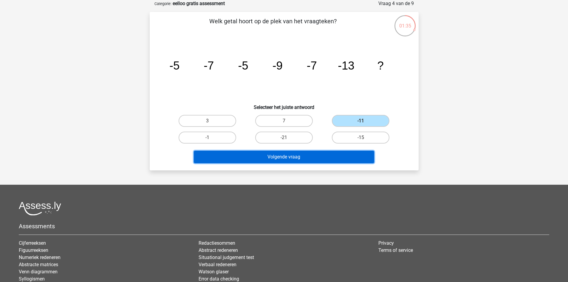
click at [332, 161] on button "Volgende vraag" at bounding box center [284, 157] width 180 height 13
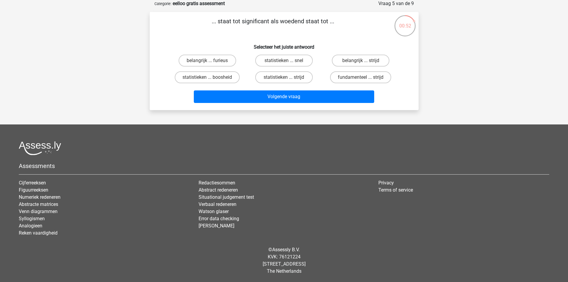
drag, startPoint x: 243, startPoint y: 22, endPoint x: 271, endPoint y: 21, distance: 28.7
click at [271, 21] on p "... staat tot significant als woedend staat tot ..." at bounding box center [272, 26] width 227 height 18
copy p "significant"
click at [407, 77] on div "belangrijk ... furieus statistieken ... snel belangrijk ... strijd statistieken…" at bounding box center [284, 68] width 250 height 33
click at [300, 78] on label "statistieken ... strijd" at bounding box center [284, 77] width 58 height 12
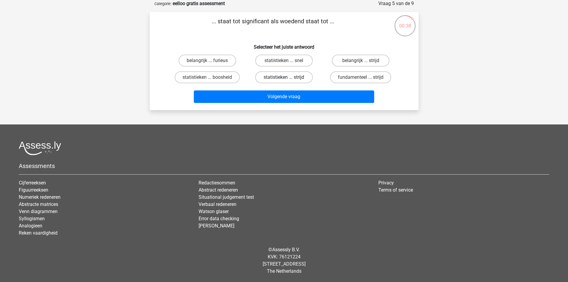
click at [288, 78] on input "statistieken ... strijd" at bounding box center [286, 79] width 4 height 4
radio input "true"
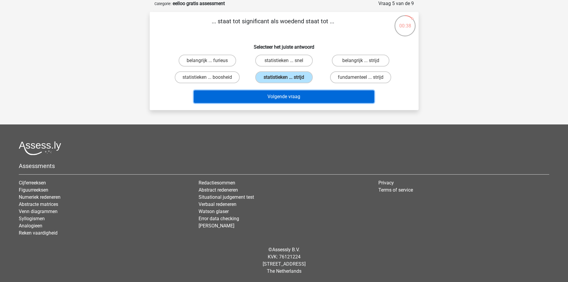
click at [295, 95] on button "Volgende vraag" at bounding box center [284, 96] width 180 height 13
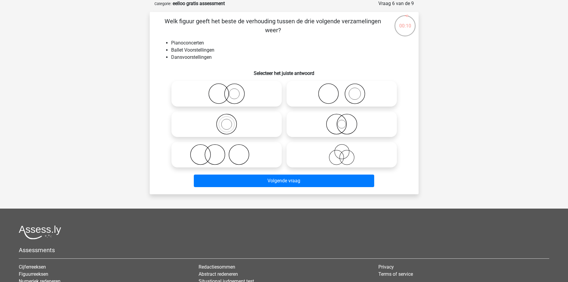
click at [342, 91] on icon at bounding box center [342, 93] width 106 height 21
click at [342, 91] on input "radio" at bounding box center [344, 89] width 4 height 4
radio input "true"
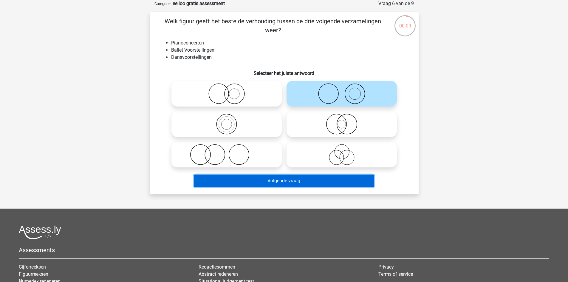
click at [312, 181] on button "Volgende vraag" at bounding box center [284, 180] width 180 height 13
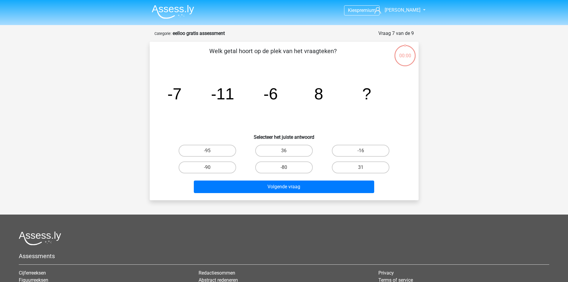
scroll to position [30, 0]
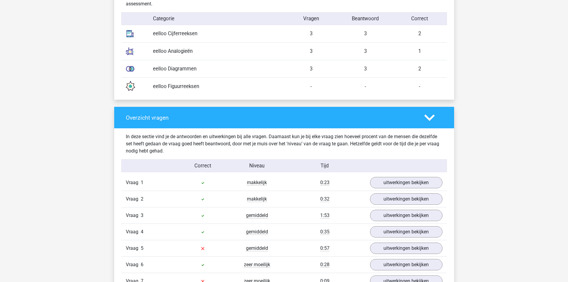
scroll to position [566, 0]
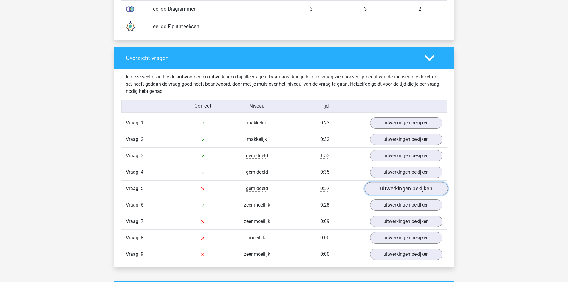
click at [408, 188] on link "uitwerkingen bekijken" at bounding box center [405, 188] width 83 height 13
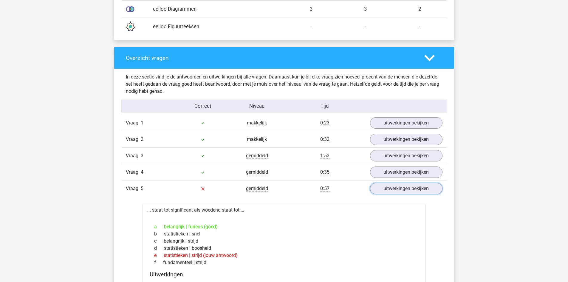
scroll to position [626, 0]
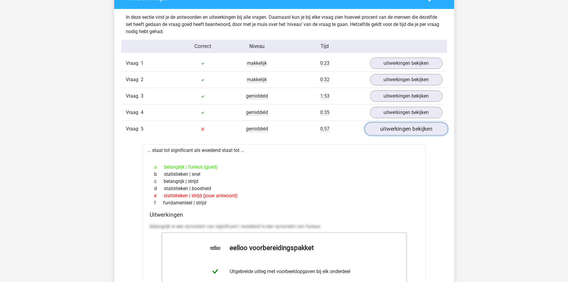
click at [409, 127] on link "uitwerkingen bekijken" at bounding box center [405, 129] width 83 height 13
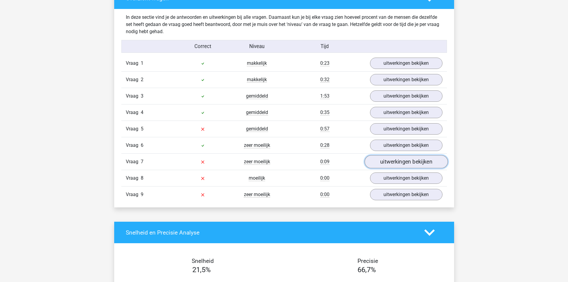
click at [411, 163] on link "uitwerkingen bekijken" at bounding box center [405, 161] width 83 height 13
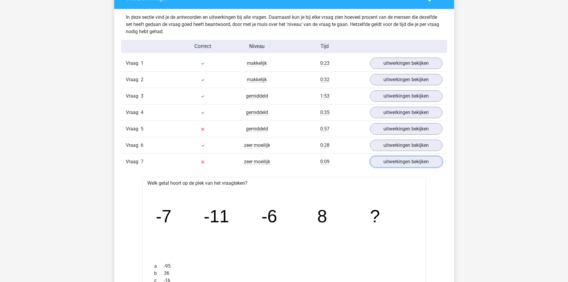
scroll to position [686, 0]
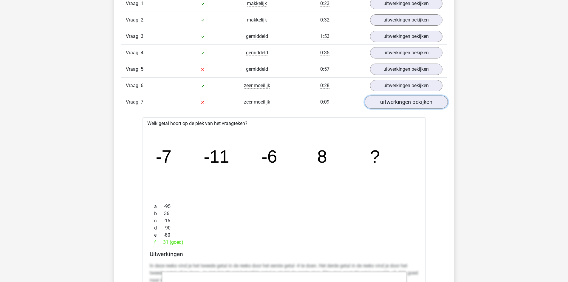
click at [427, 102] on link "uitwerkingen bekijken" at bounding box center [405, 102] width 83 height 13
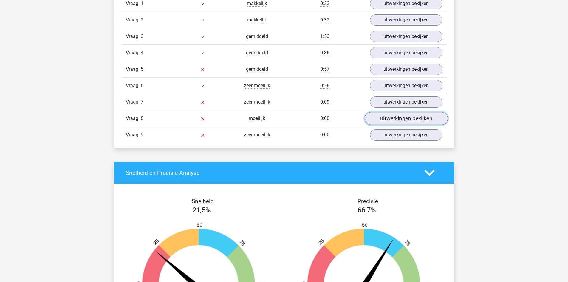
click at [411, 116] on link "uitwerkingen bekijken" at bounding box center [405, 118] width 83 height 13
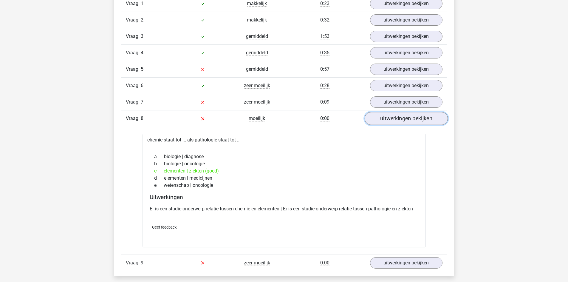
click at [413, 122] on link "uitwerkingen bekijken" at bounding box center [405, 118] width 83 height 13
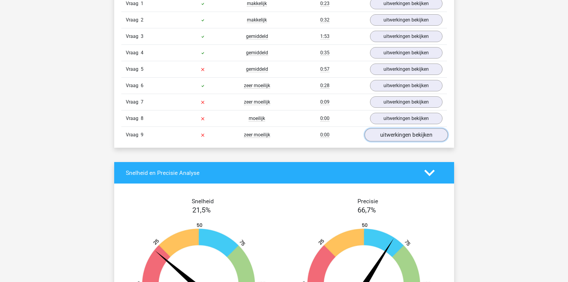
click at [403, 135] on link "uitwerkingen bekijken" at bounding box center [405, 134] width 83 height 13
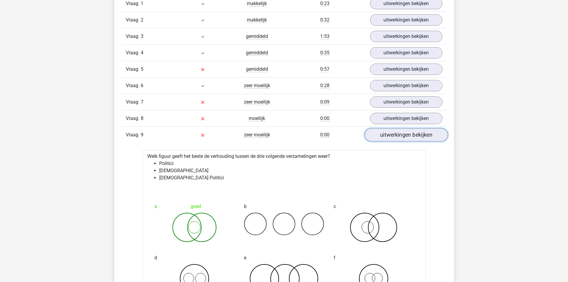
click at [403, 135] on link "uitwerkingen bekijken" at bounding box center [405, 134] width 83 height 13
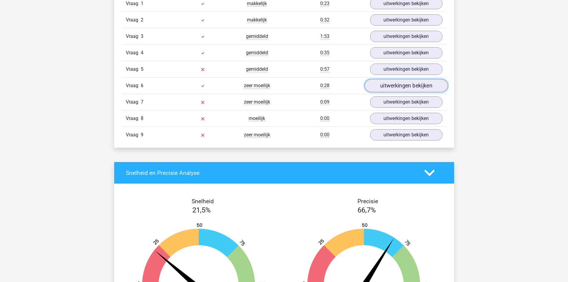
click at [400, 83] on link "uitwerkingen bekijken" at bounding box center [405, 85] width 83 height 13
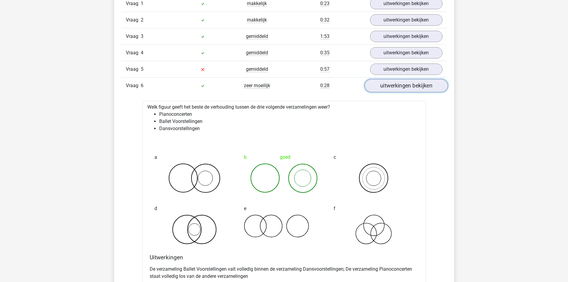
click at [400, 83] on link "uitwerkingen bekijken" at bounding box center [405, 85] width 83 height 13
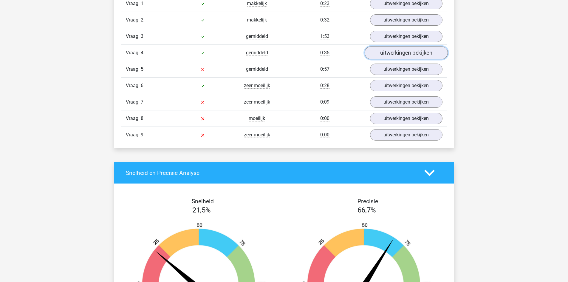
click at [405, 56] on link "uitwerkingen bekijken" at bounding box center [405, 53] width 83 height 13
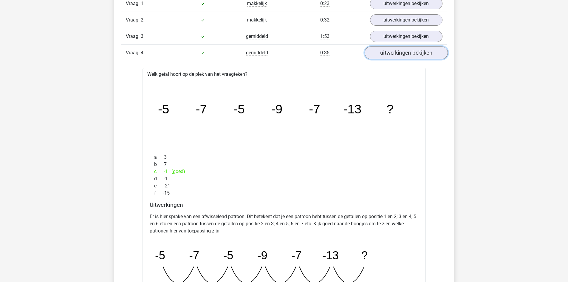
click at [405, 56] on link "uitwerkingen bekijken" at bounding box center [405, 53] width 83 height 13
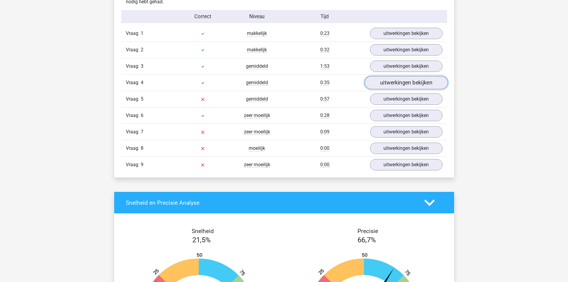
scroll to position [626, 0]
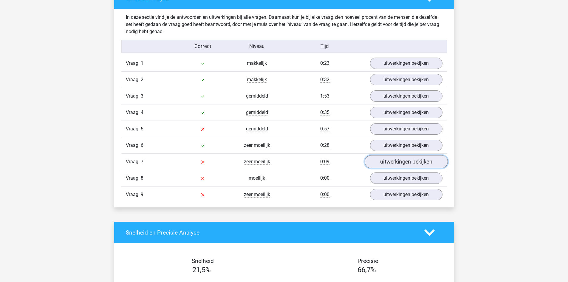
click at [415, 167] on link "uitwerkingen bekijken" at bounding box center [405, 161] width 83 height 13
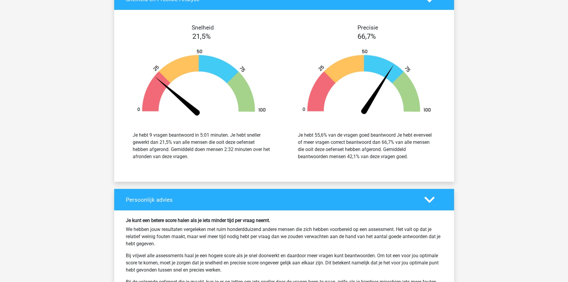
scroll to position [1342, 0]
